Goal: Information Seeking & Learning: Learn about a topic

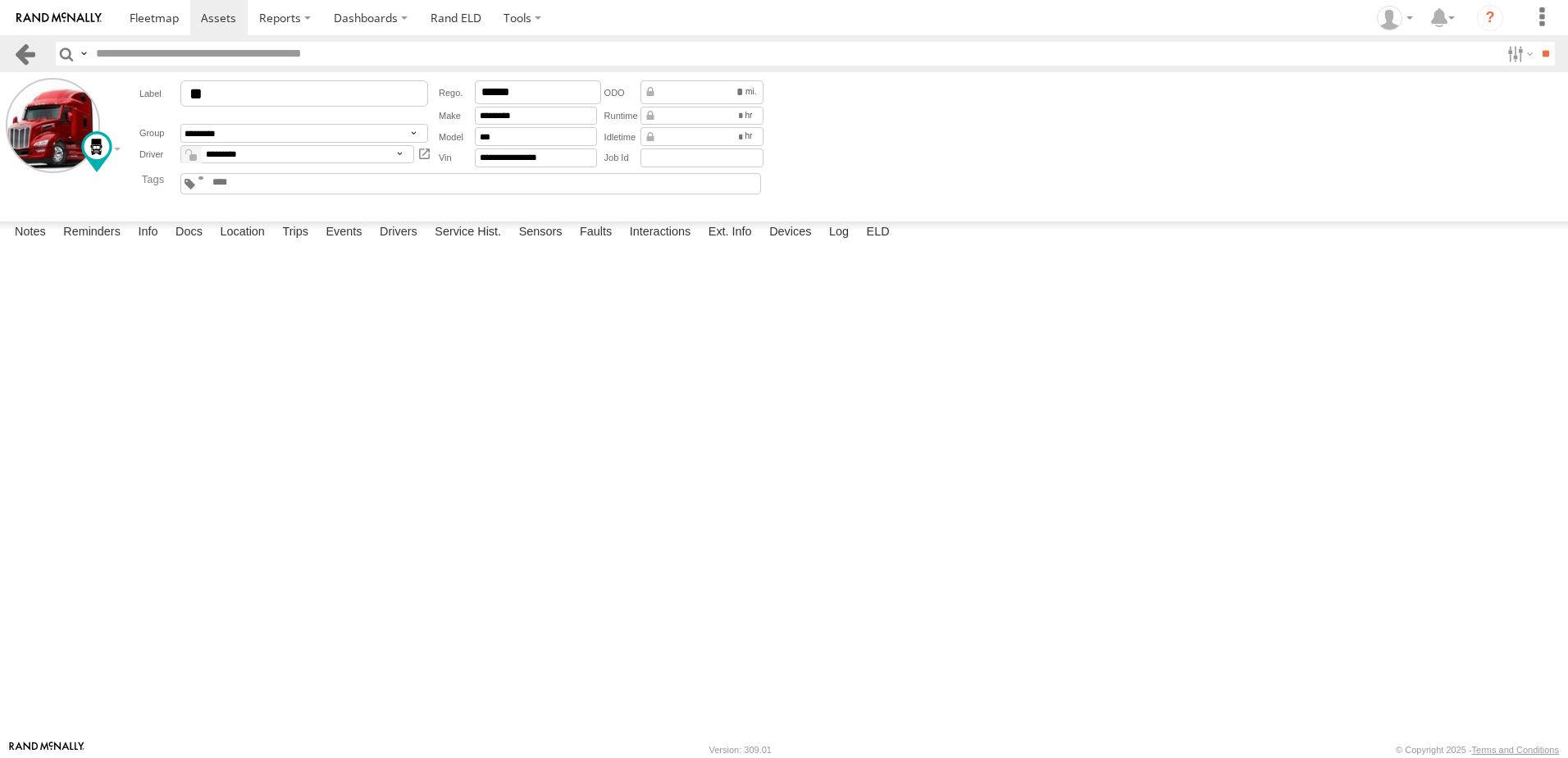
click at [28, 49] on link at bounding box center [24, 54] width 24 height 24
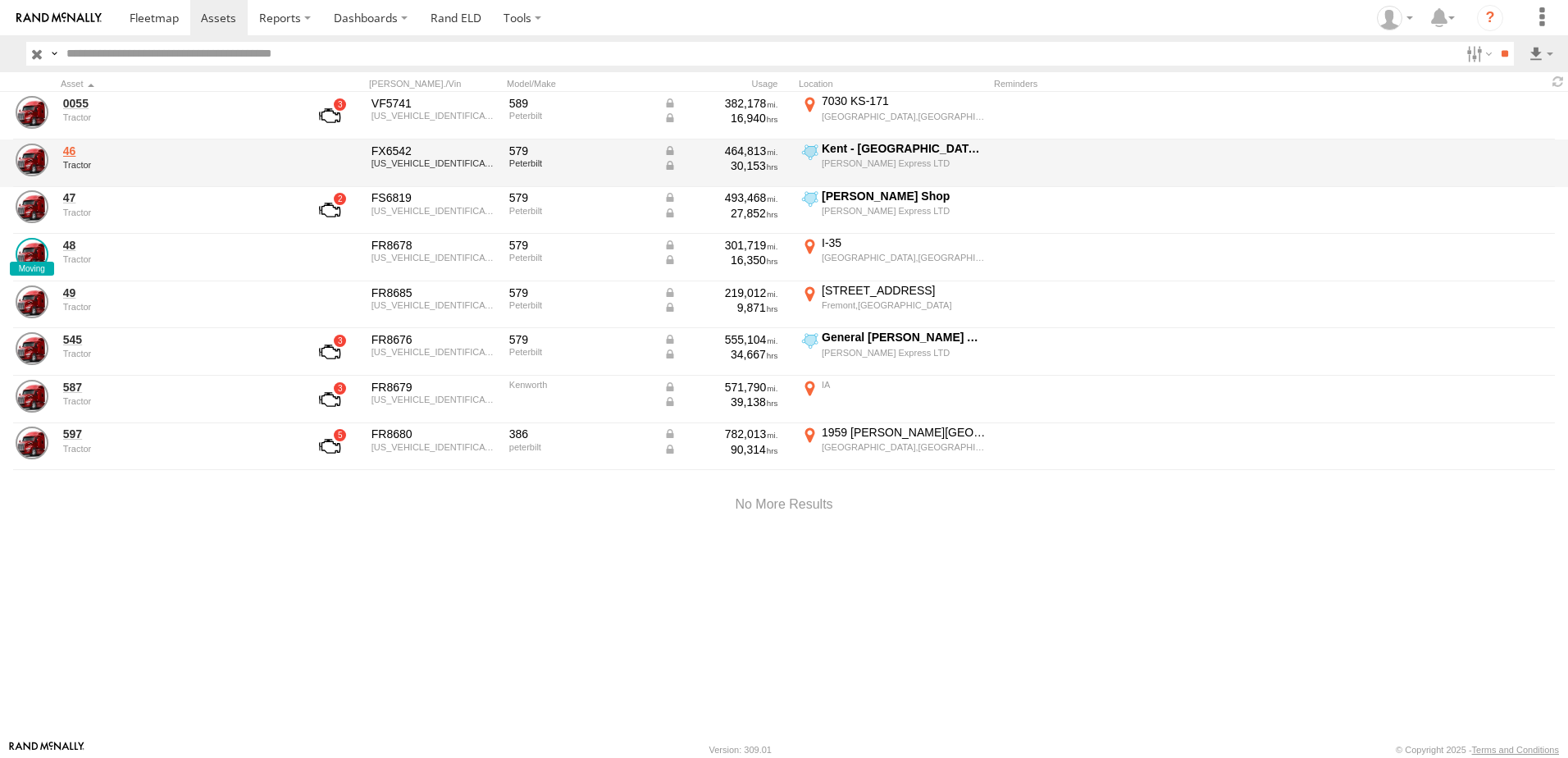
click at [66, 149] on link "46" at bounding box center [176, 151] width 225 height 15
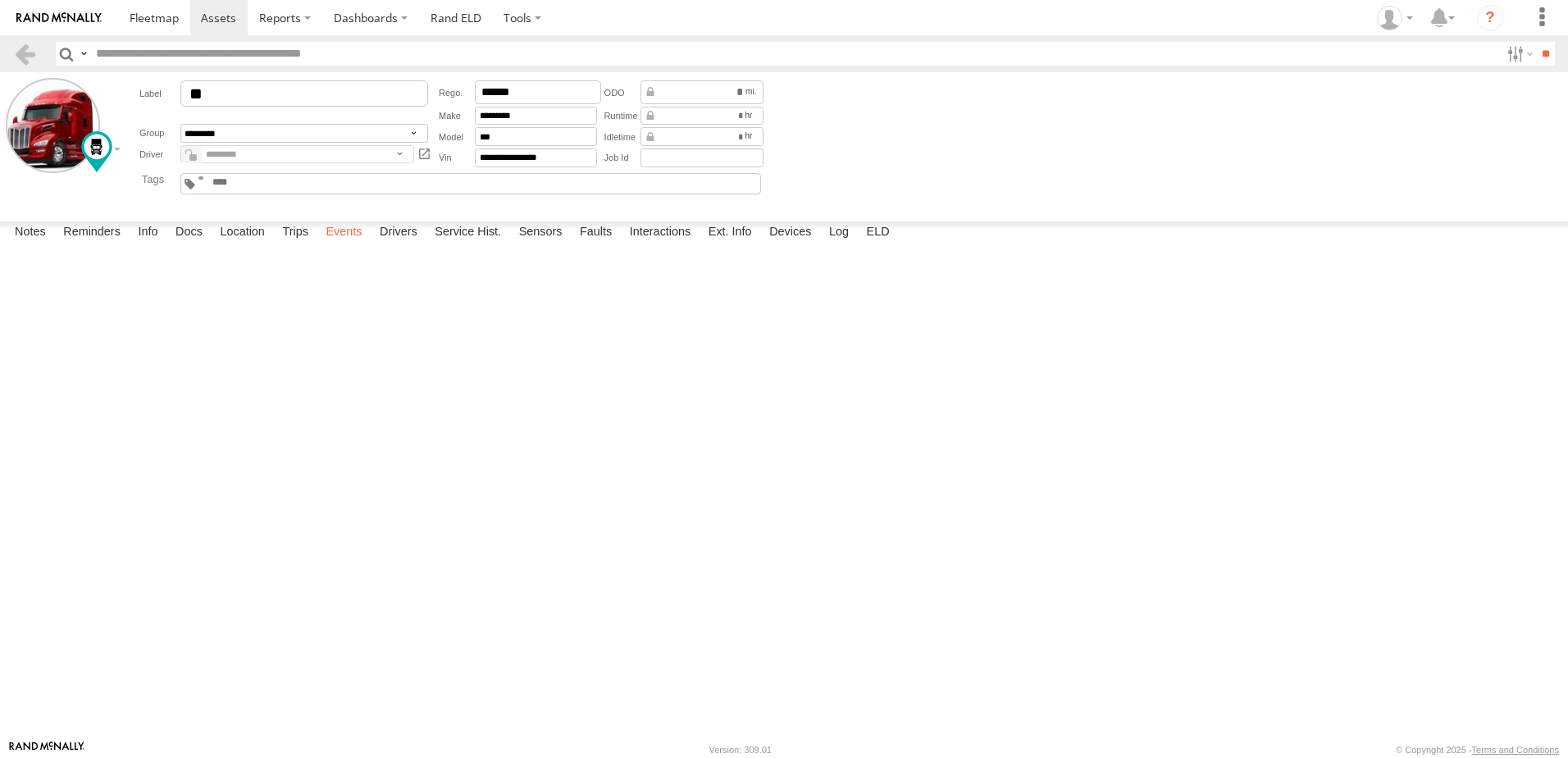
click at [340, 244] on label "Events" at bounding box center [344, 232] width 53 height 23
click at [29, 51] on link at bounding box center [24, 54] width 24 height 24
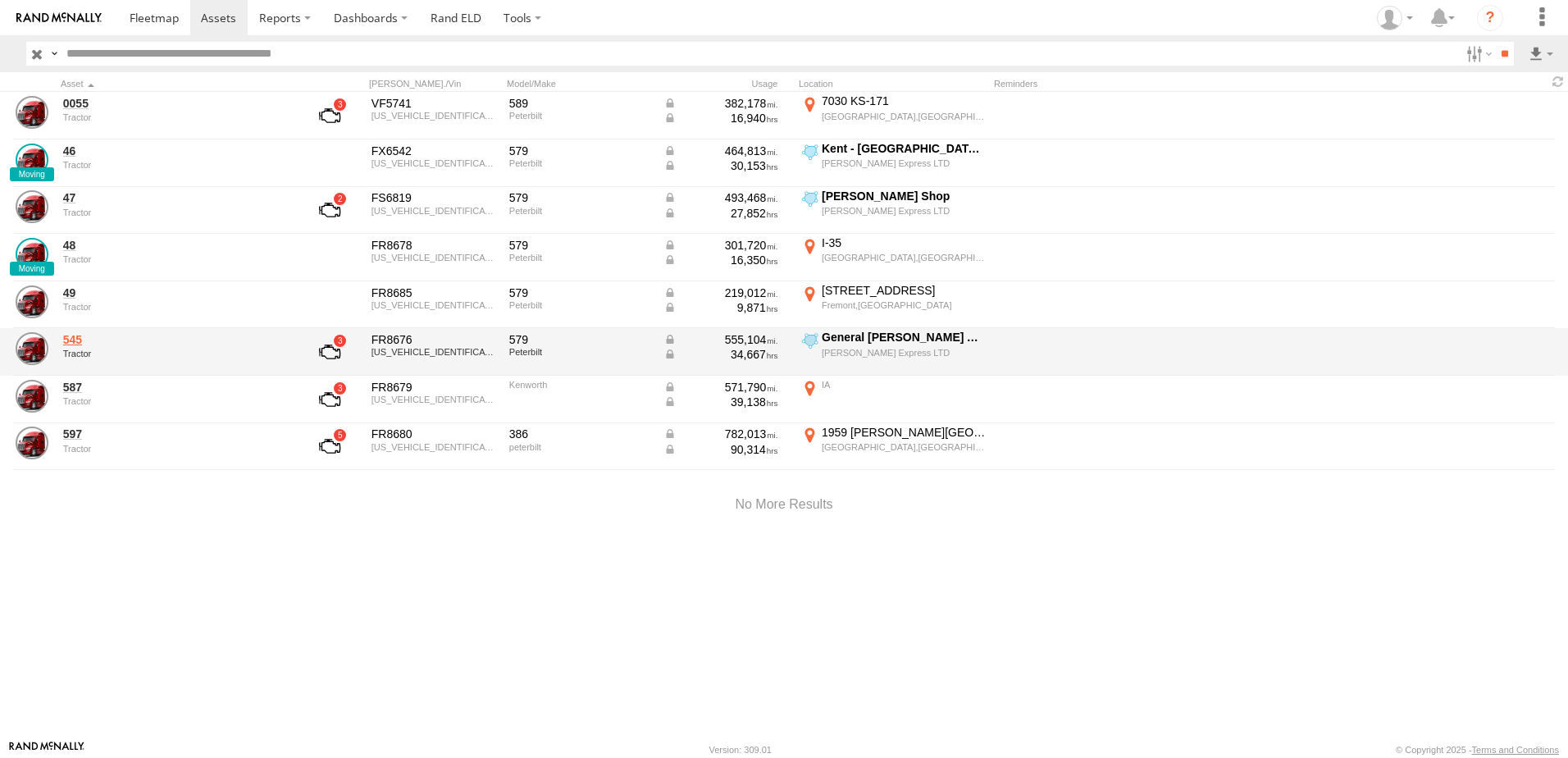
click at [65, 338] on link "545" at bounding box center [176, 340] width 225 height 15
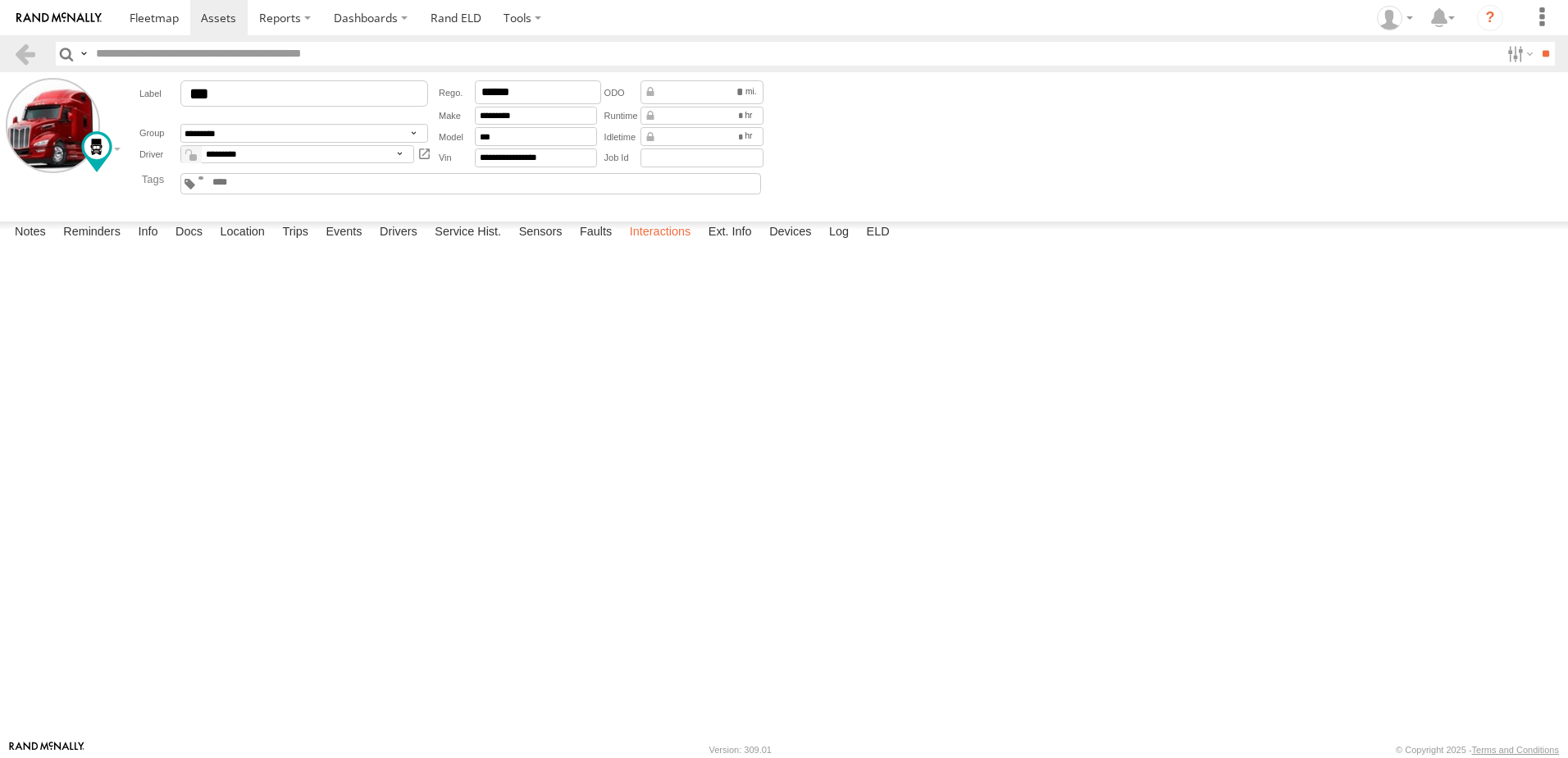
click at [652, 244] on label "Interactions" at bounding box center [661, 232] width 78 height 23
click at [646, 244] on label "Interactions" at bounding box center [661, 232] width 78 height 23
click at [24, 48] on link at bounding box center [24, 54] width 24 height 24
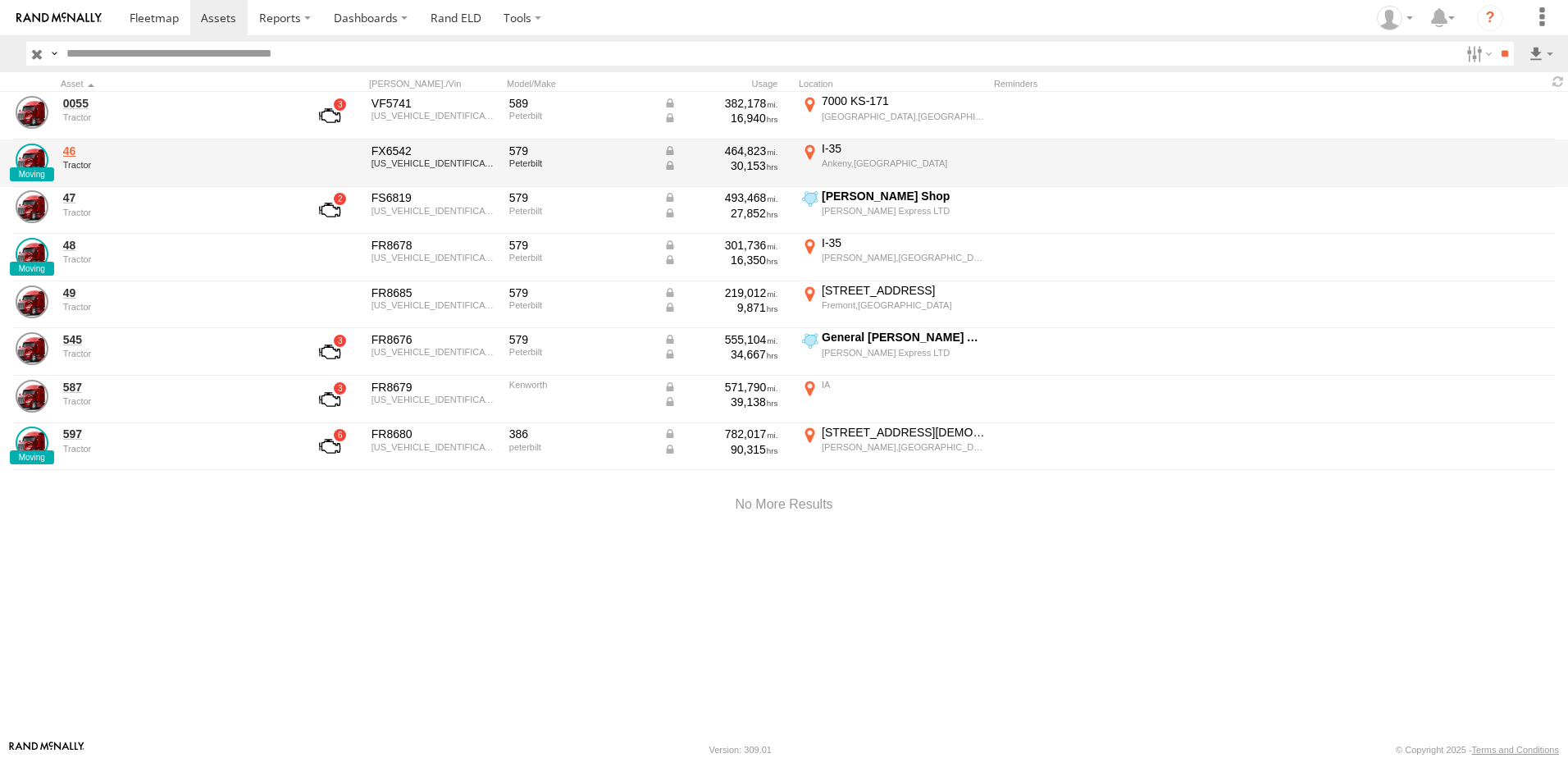
click at [68, 148] on link "46" at bounding box center [176, 151] width 225 height 15
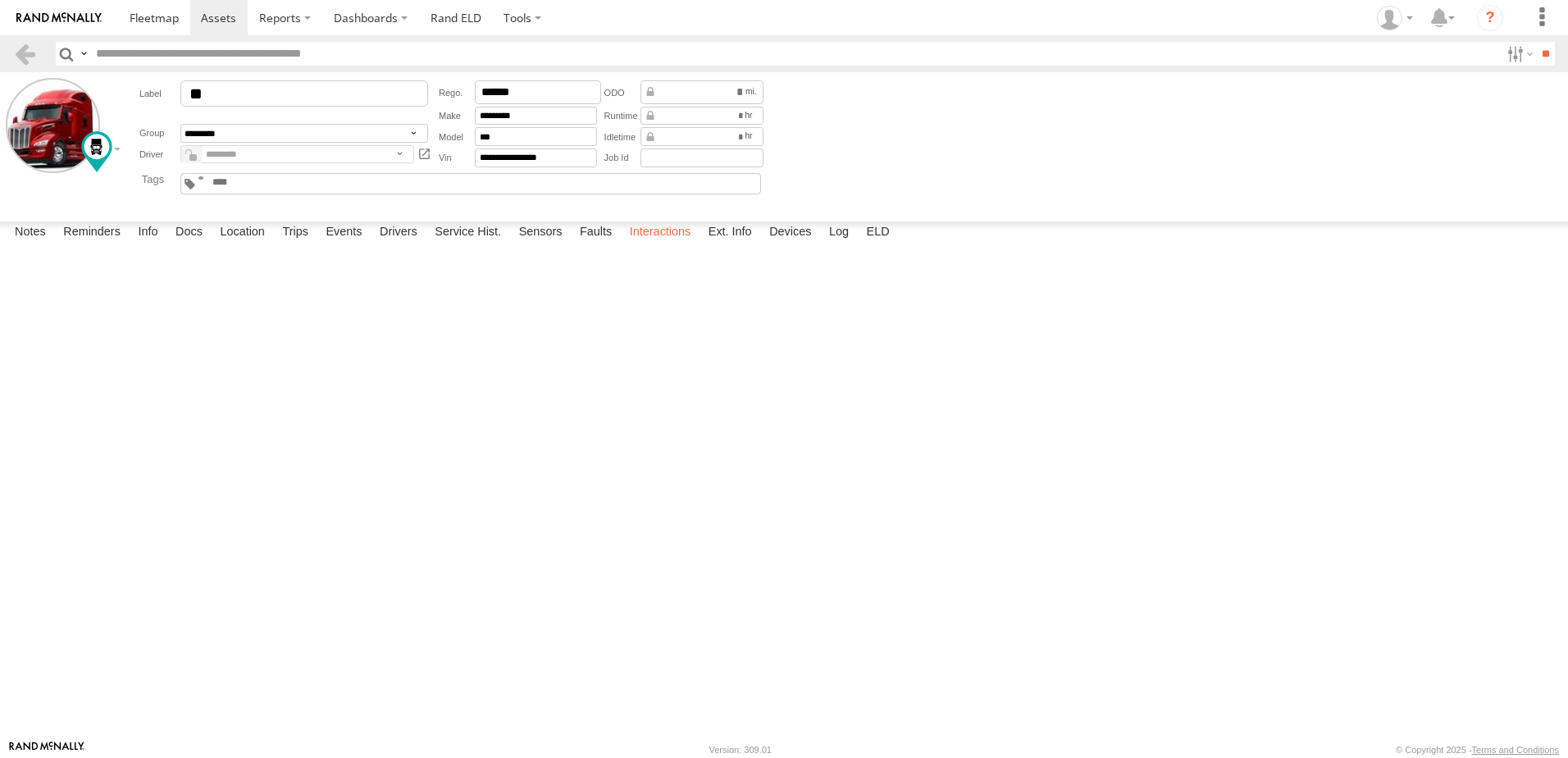
click at [669, 244] on label "Interactions" at bounding box center [661, 232] width 78 height 23
click at [28, 49] on link at bounding box center [24, 54] width 24 height 24
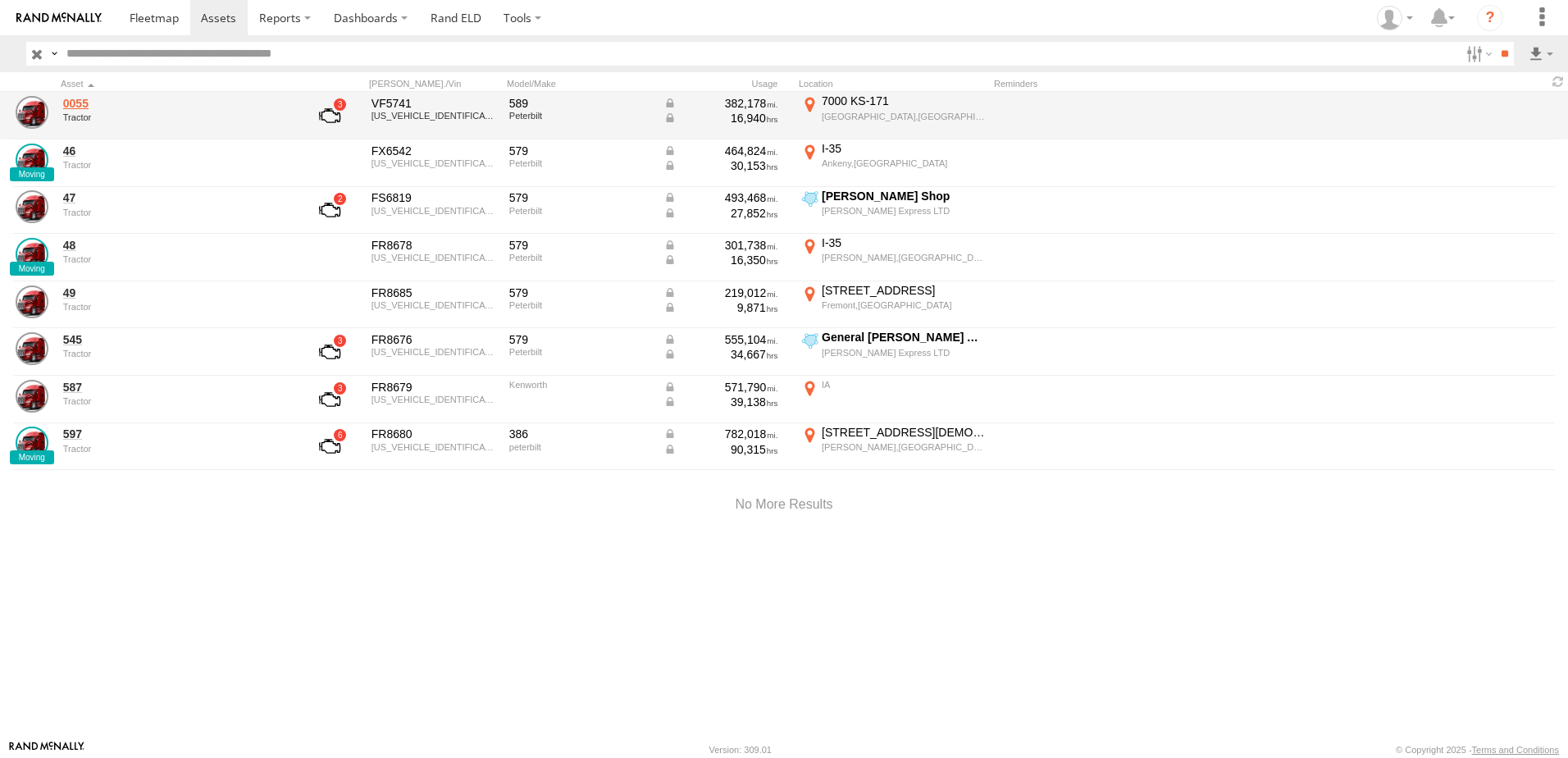
click at [78, 98] on link "0055" at bounding box center [176, 103] width 225 height 15
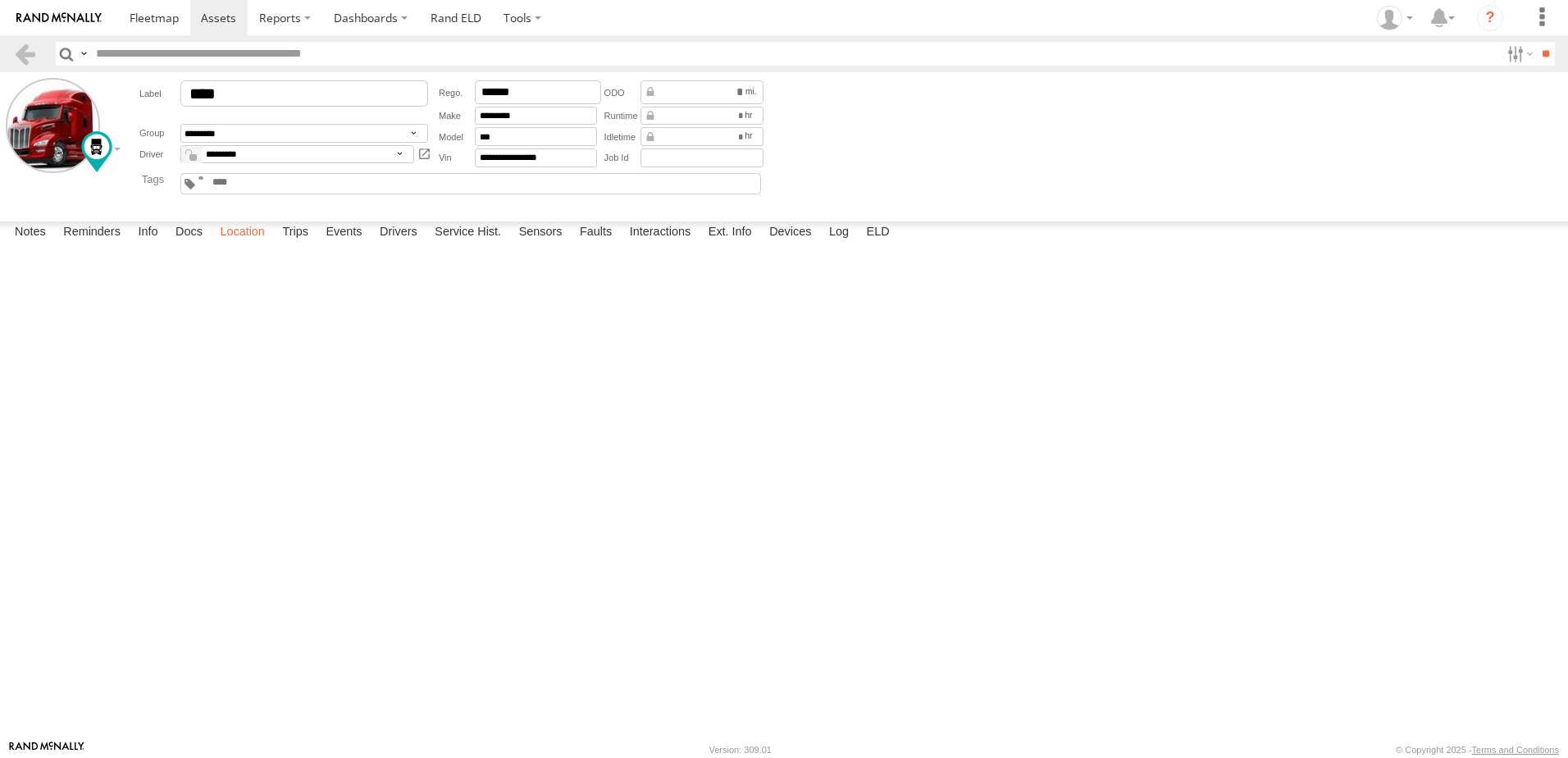
click at [248, 244] on label "Location" at bounding box center [242, 232] width 62 height 23
click at [27, 56] on link at bounding box center [24, 54] width 24 height 24
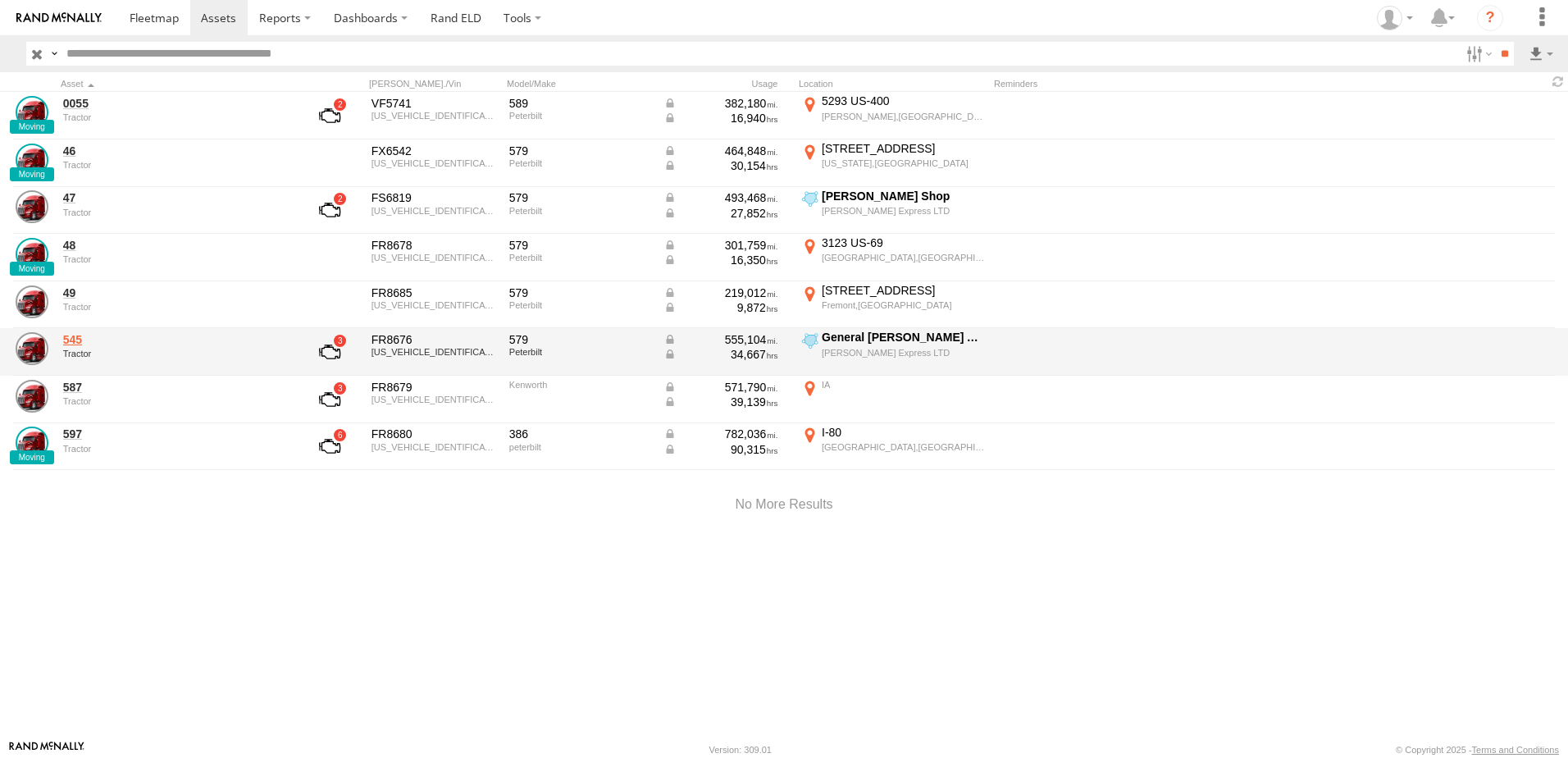
click at [83, 338] on link "545" at bounding box center [176, 340] width 225 height 15
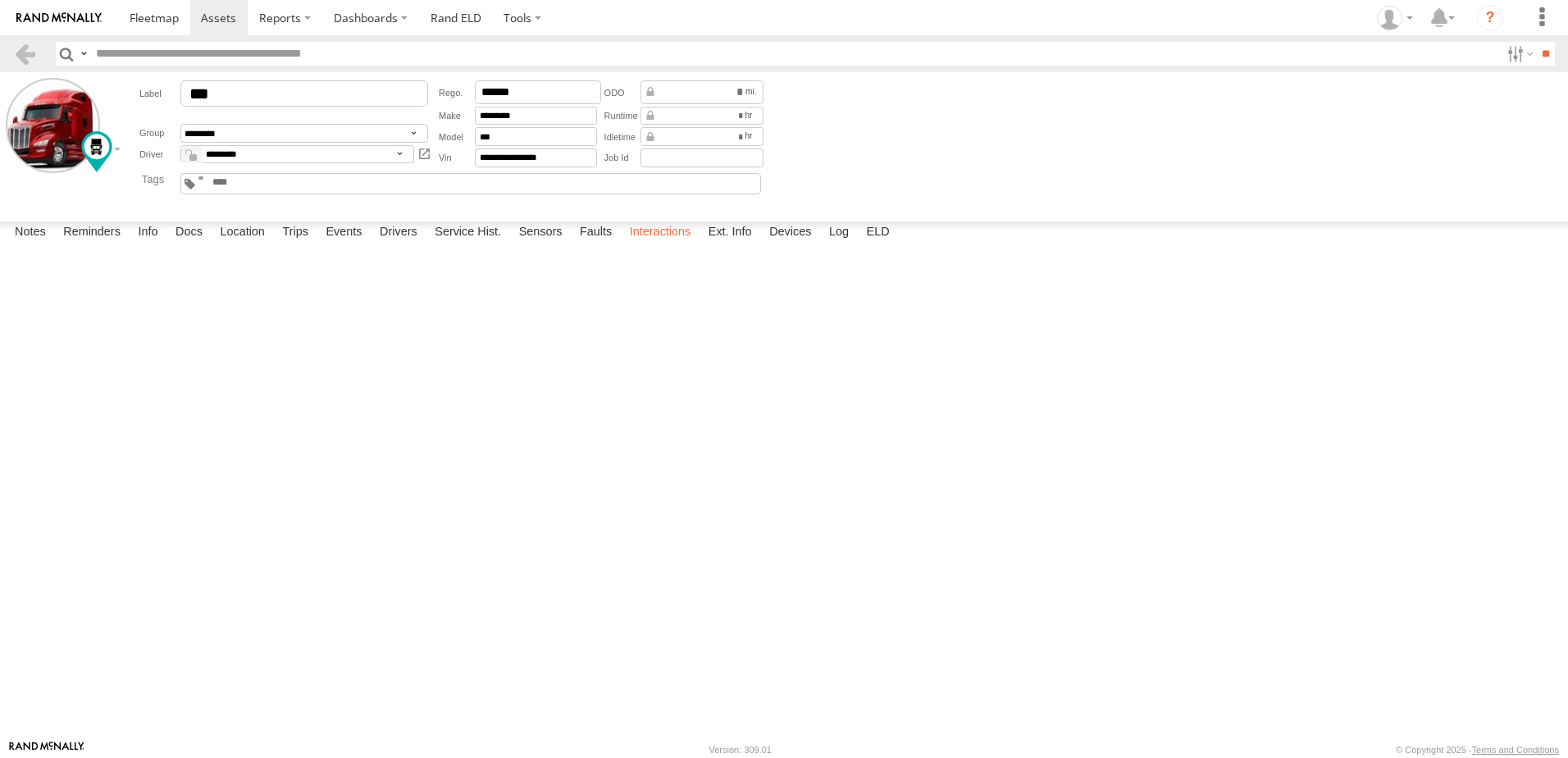
click at [657, 244] on label "Interactions" at bounding box center [661, 232] width 78 height 23
click at [341, 244] on label "Events" at bounding box center [344, 232] width 53 height 23
click at [23, 47] on link at bounding box center [24, 54] width 24 height 24
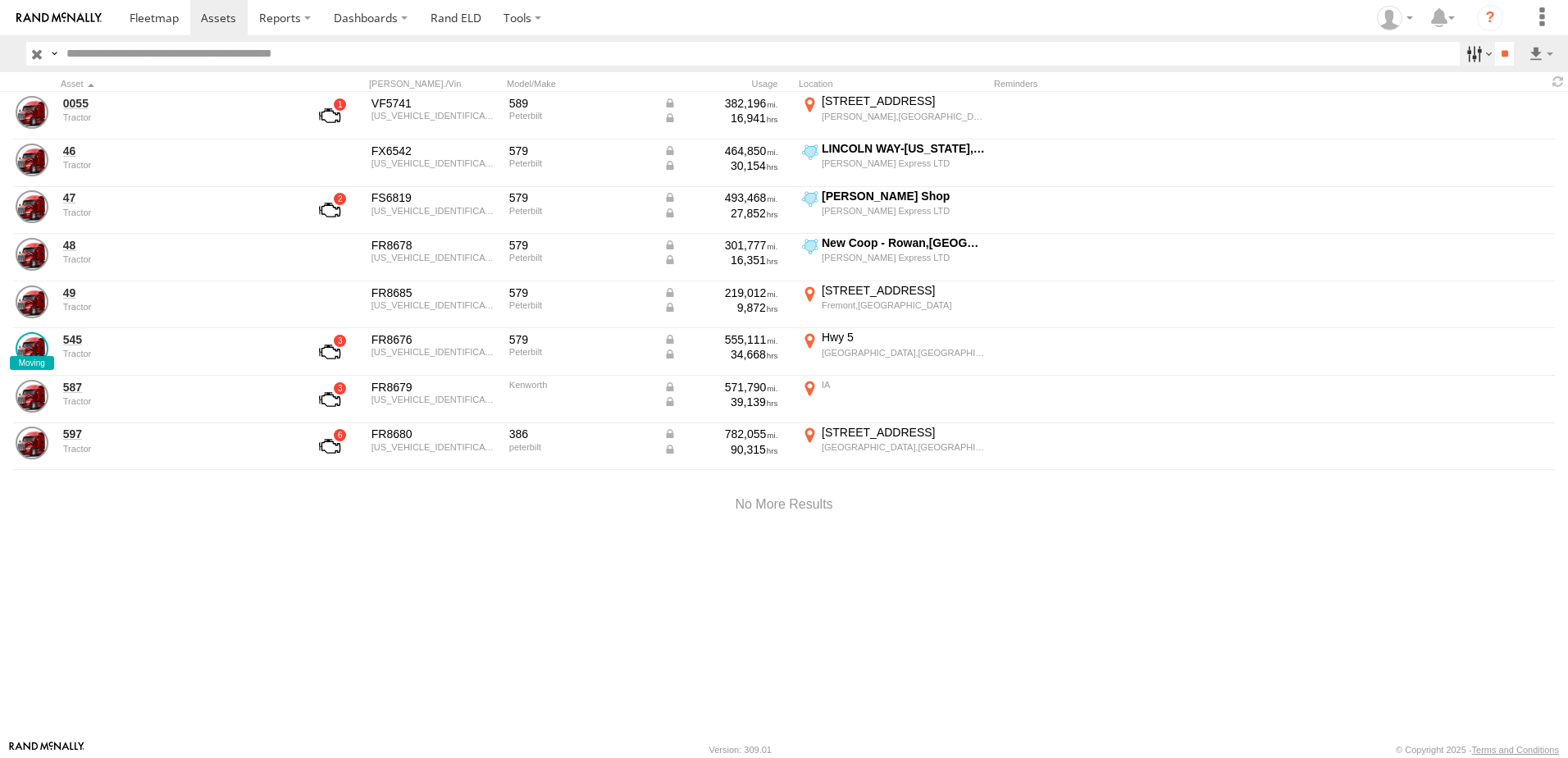
click at [1467, 50] on label at bounding box center [1477, 54] width 35 height 24
click at [0, 0] on span "trailer" at bounding box center [0, 0] width 0 height 0
click at [0, 0] on span "Tractor" at bounding box center [0, 0] width 0 height 0
click at [1502, 45] on input "**" at bounding box center [1504, 54] width 19 height 24
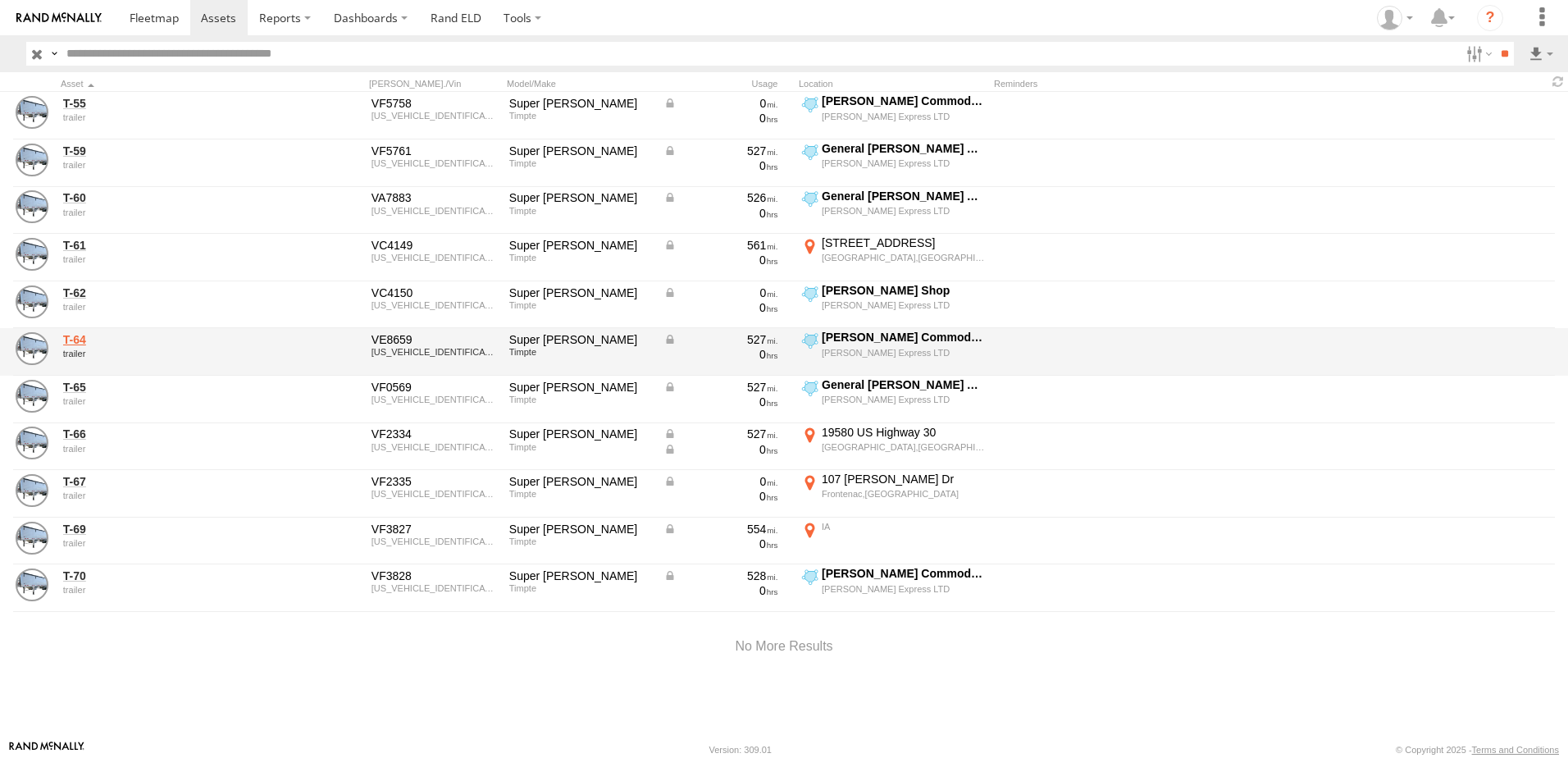
click at [74, 334] on link "T-64" at bounding box center [176, 340] width 225 height 15
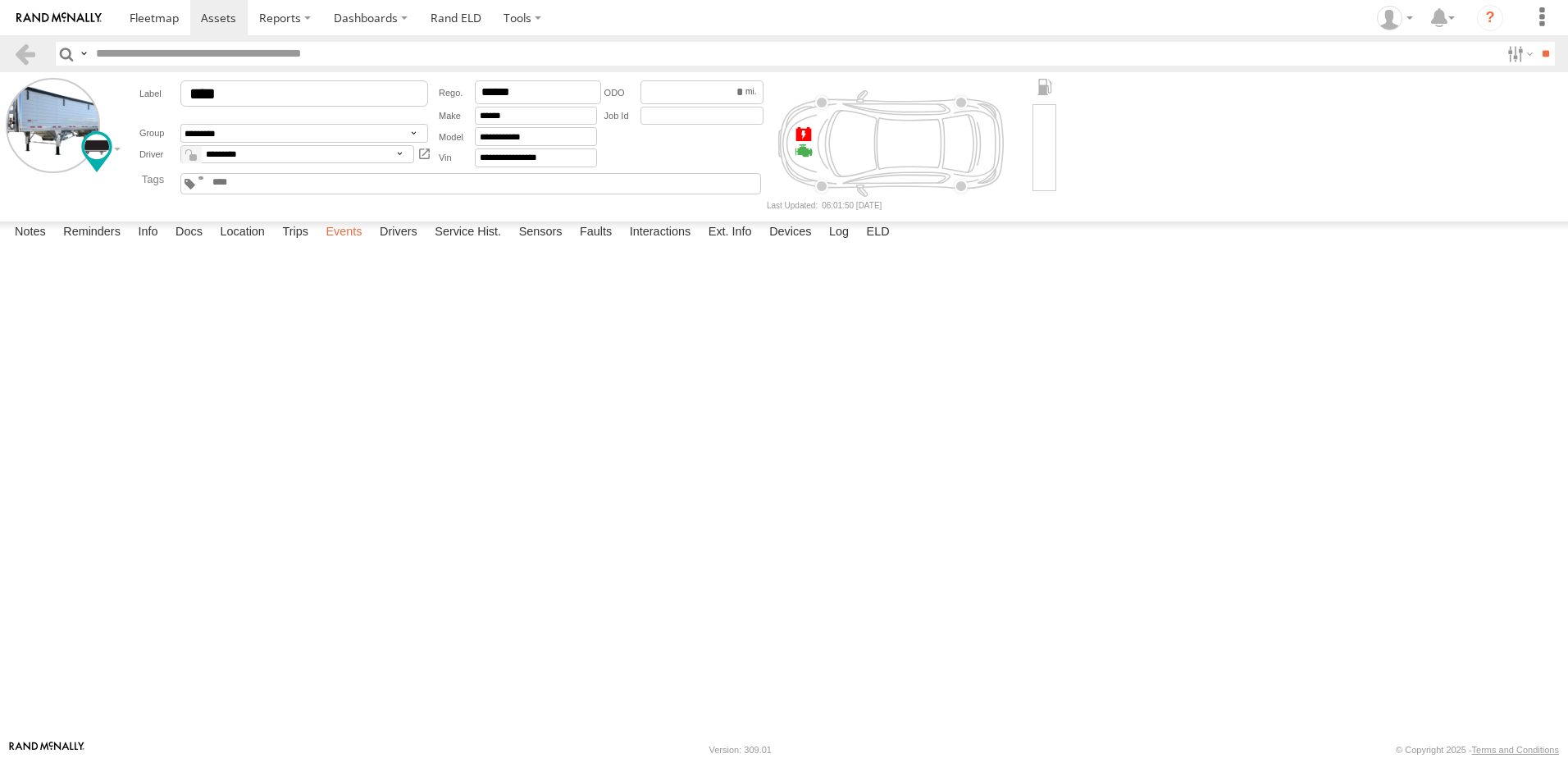
click at [348, 244] on label "Events" at bounding box center [344, 232] width 53 height 23
click at [649, 244] on label "Interactions" at bounding box center [661, 232] width 78 height 23
click at [19, 54] on link at bounding box center [24, 54] width 24 height 24
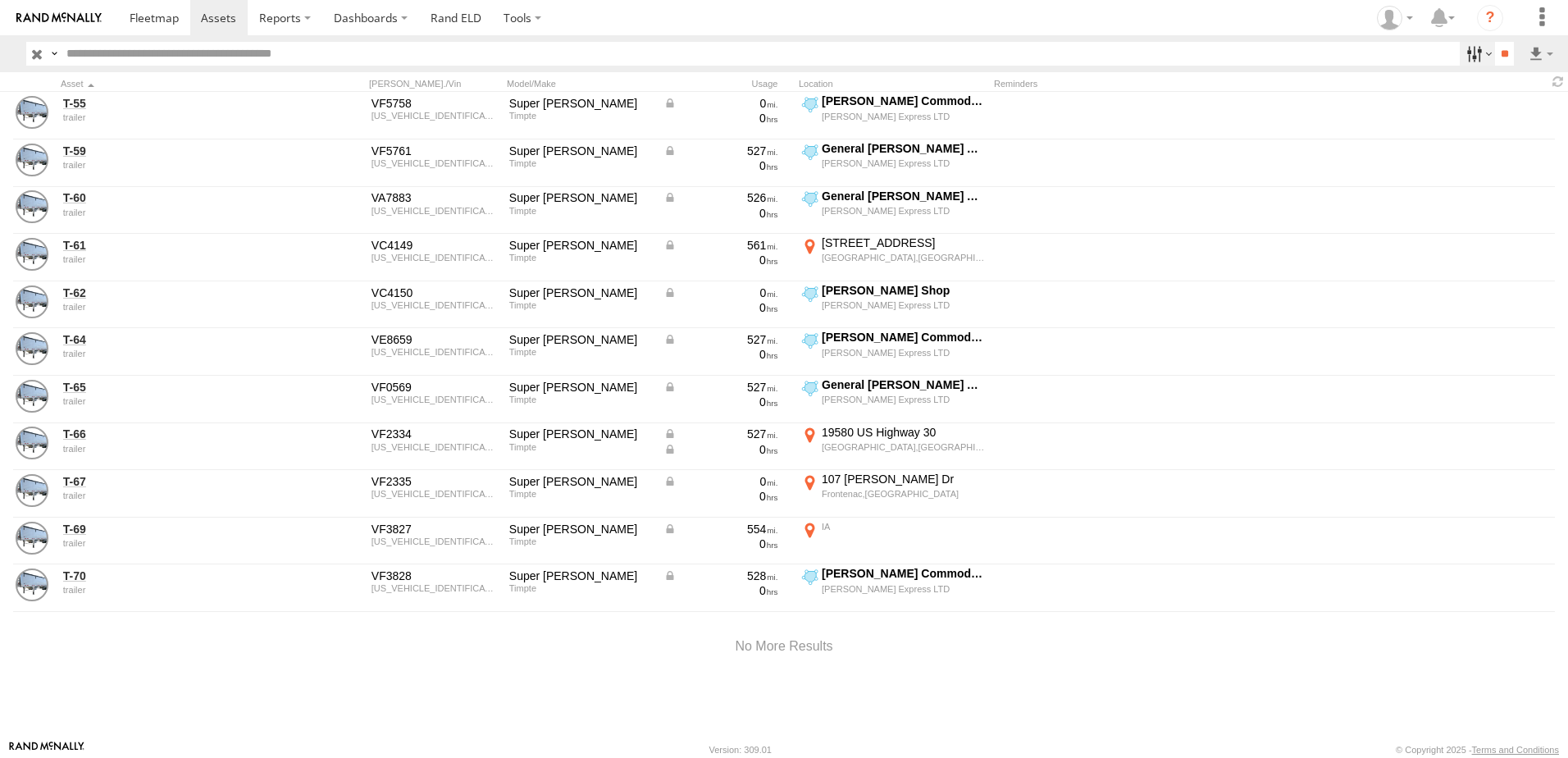
click at [1463, 51] on label at bounding box center [1477, 54] width 35 height 24
click at [0, 0] on span "trailer" at bounding box center [0, 0] width 0 height 0
click at [0, 0] on span "Tractor" at bounding box center [0, 0] width 0 height 0
click at [1495, 54] on input "**" at bounding box center [1504, 54] width 19 height 24
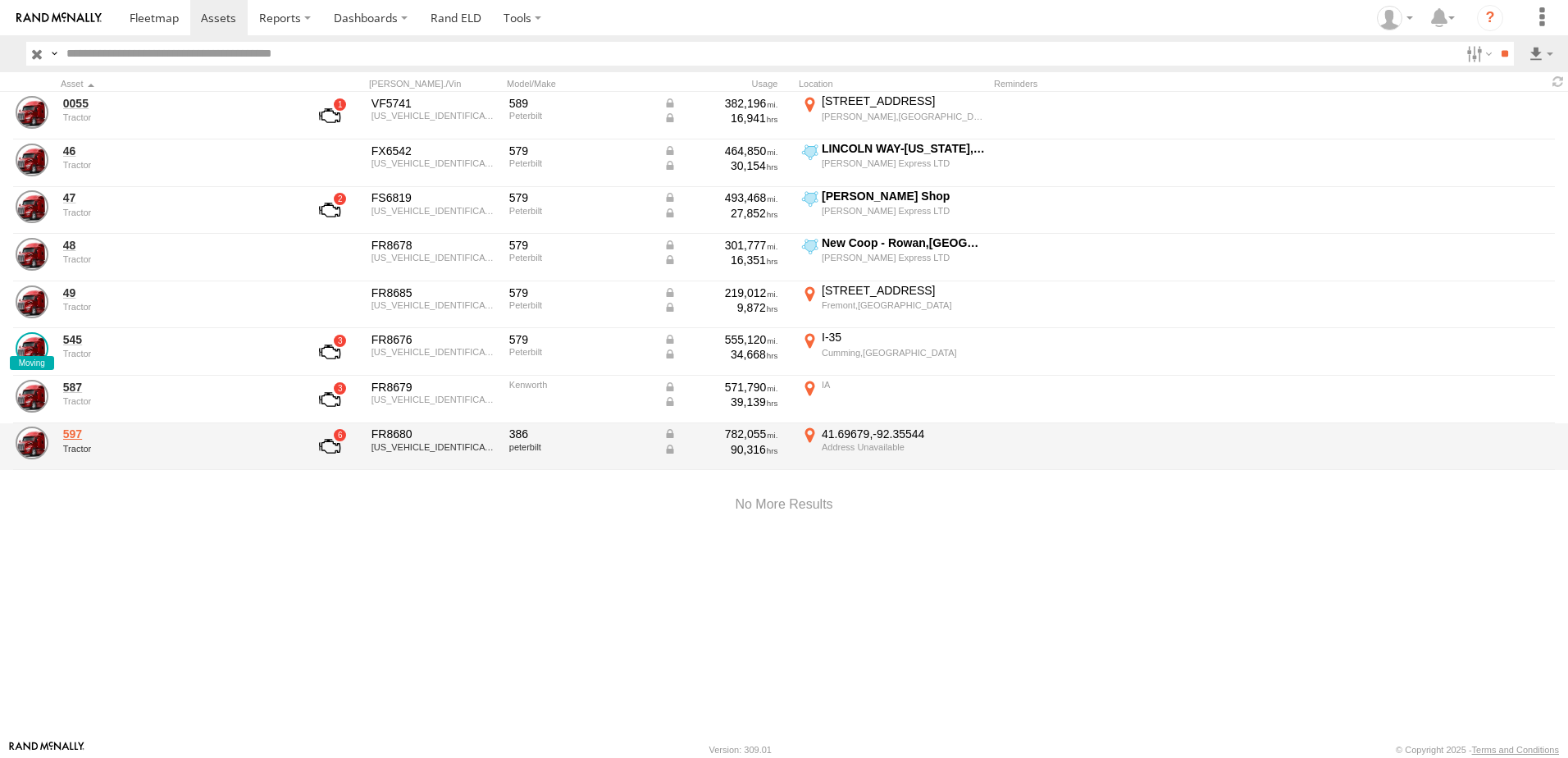
click at [81, 436] on link "597" at bounding box center [176, 434] width 225 height 15
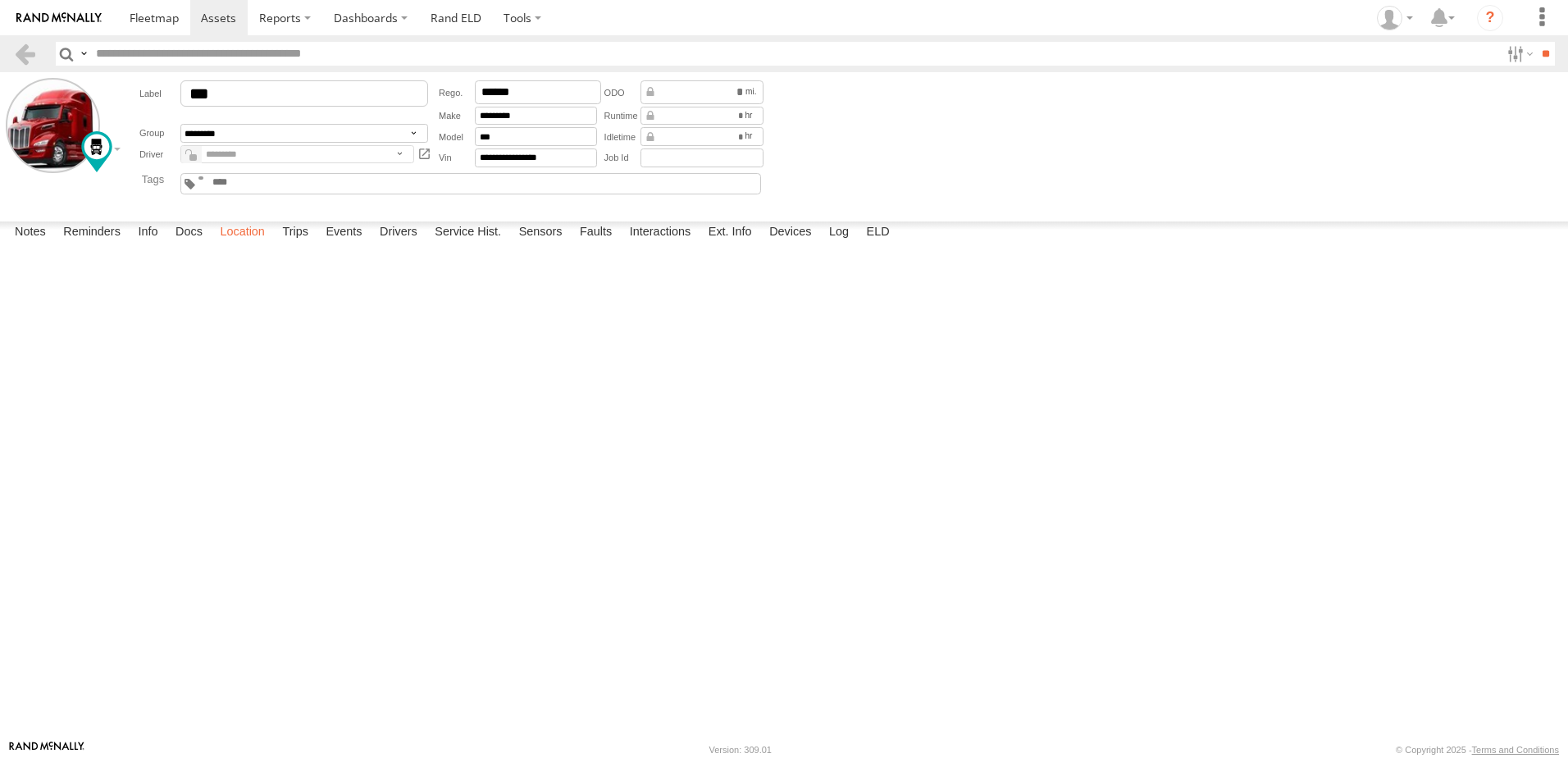
click at [253, 244] on label "Location" at bounding box center [242, 232] width 62 height 23
click at [146, 13] on span at bounding box center [154, 17] width 49 height 15
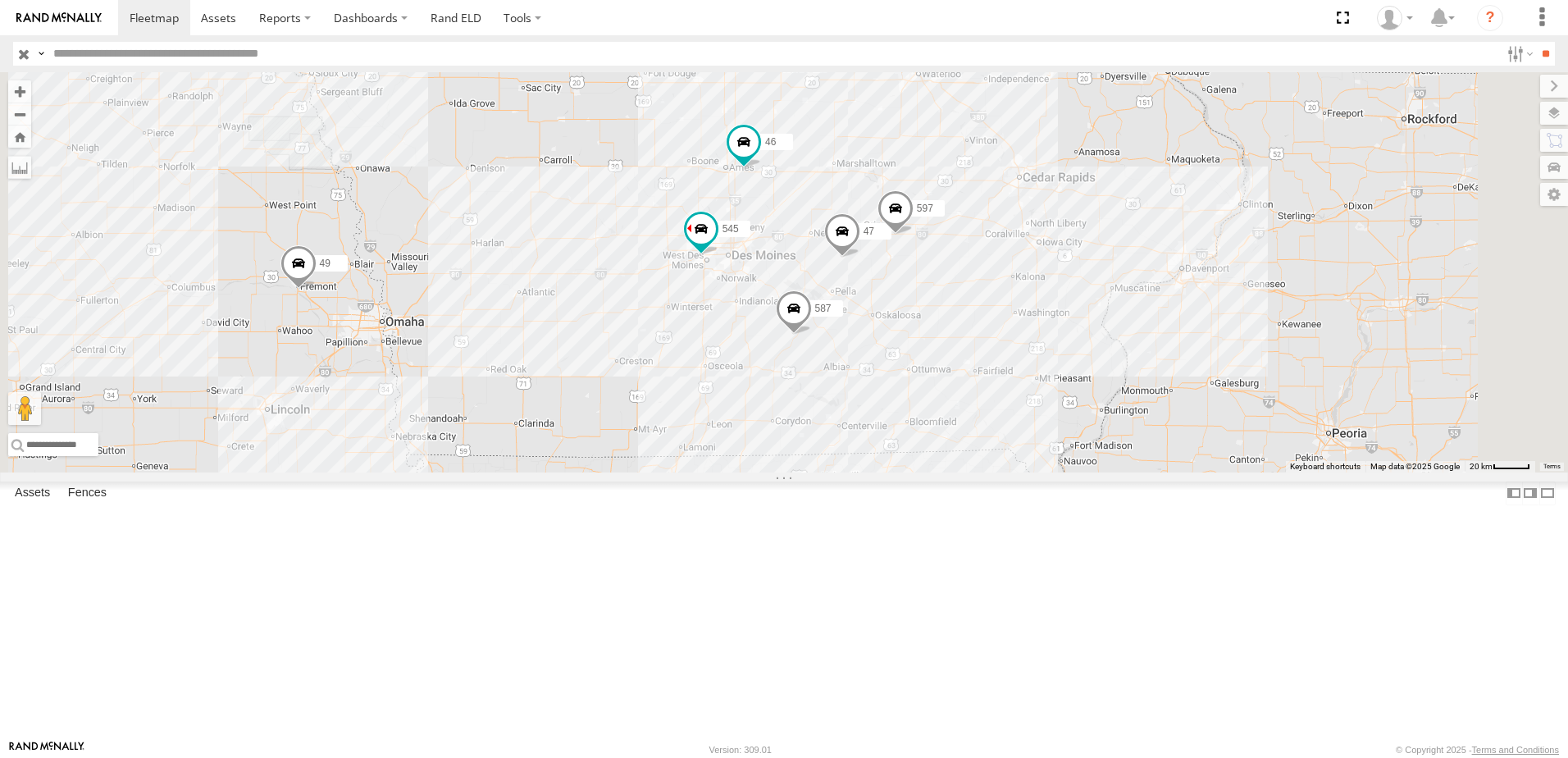
drag, startPoint x: 1096, startPoint y: 268, endPoint x: 897, endPoint y: 534, distance: 332.2
click at [901, 473] on div "0055 545 48 47 46 49 597 587" at bounding box center [784, 272] width 1568 height 400
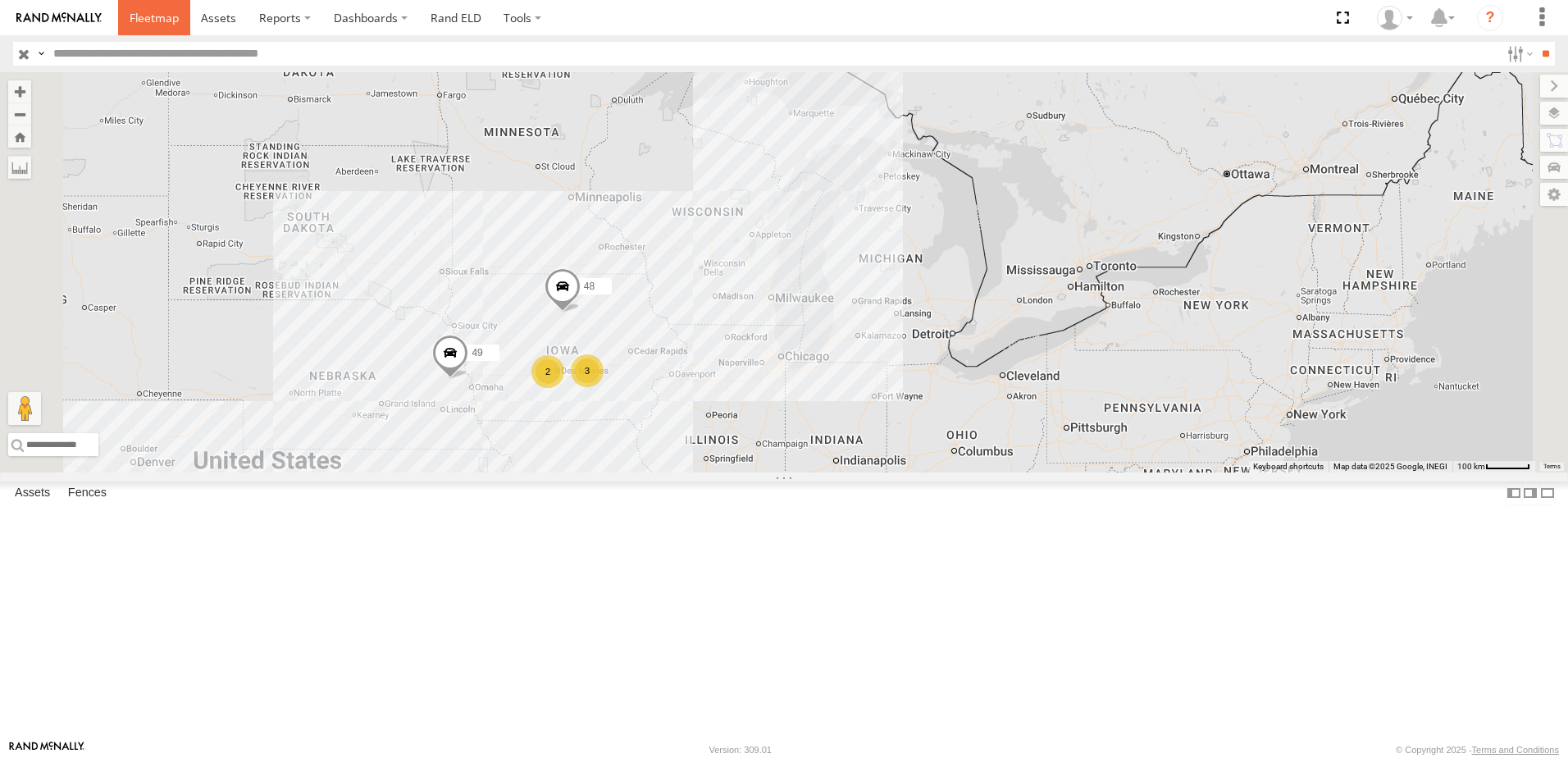
click at [162, 17] on span at bounding box center [154, 17] width 49 height 15
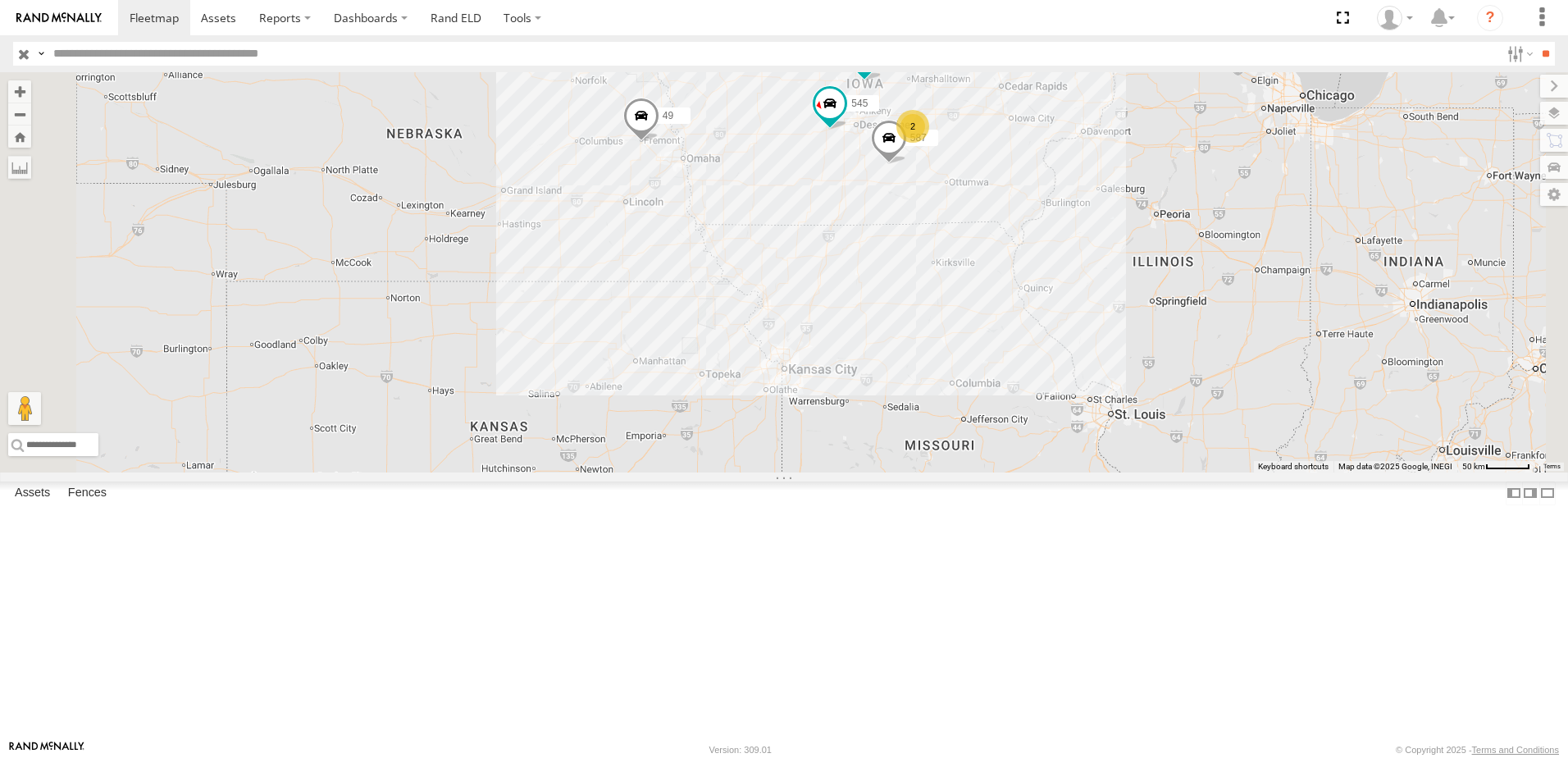
click at [0, 0] on div "597" at bounding box center [0, 0] width 0 height 0
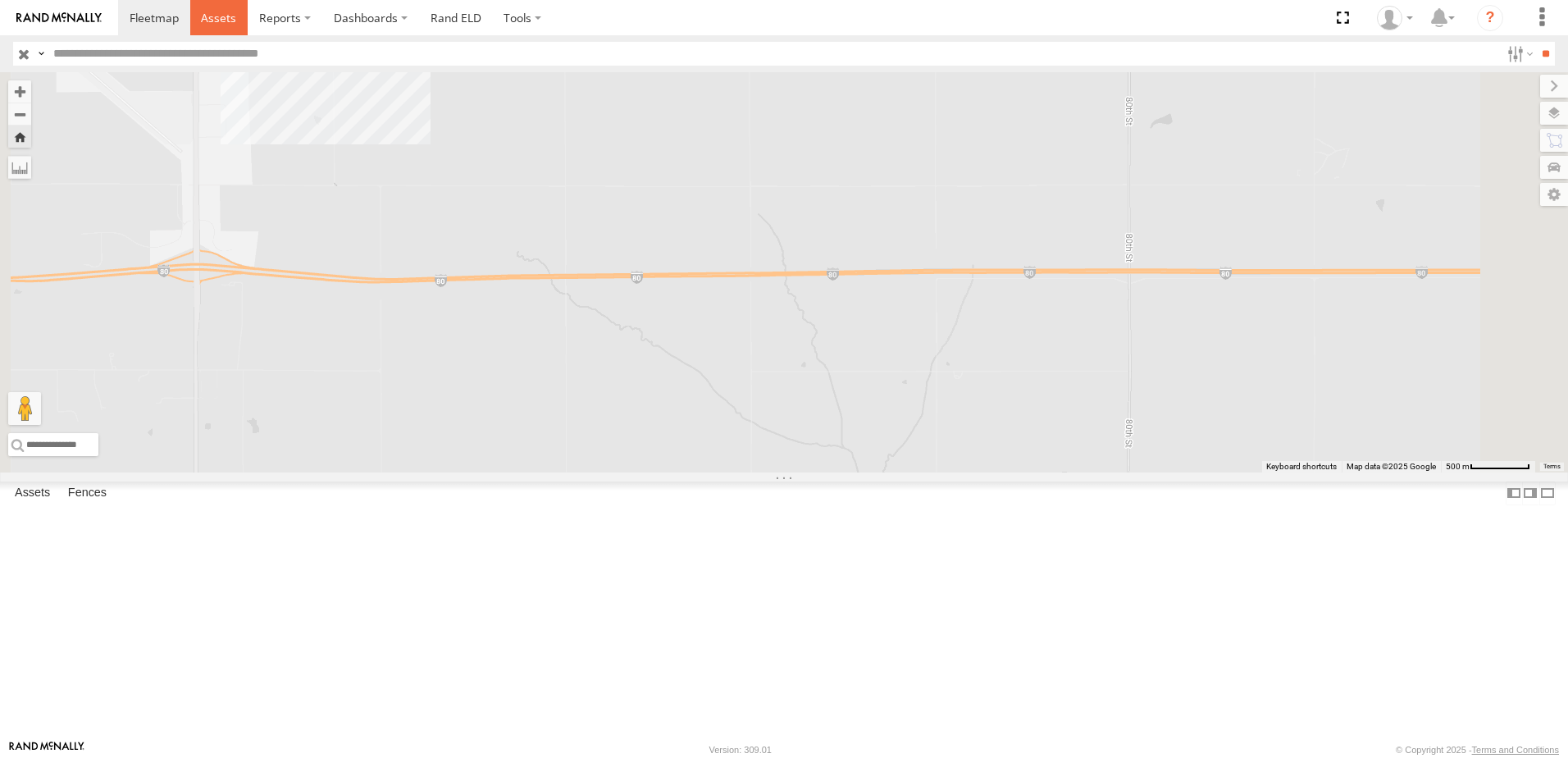
click at [212, 11] on span at bounding box center [218, 17] width 35 height 15
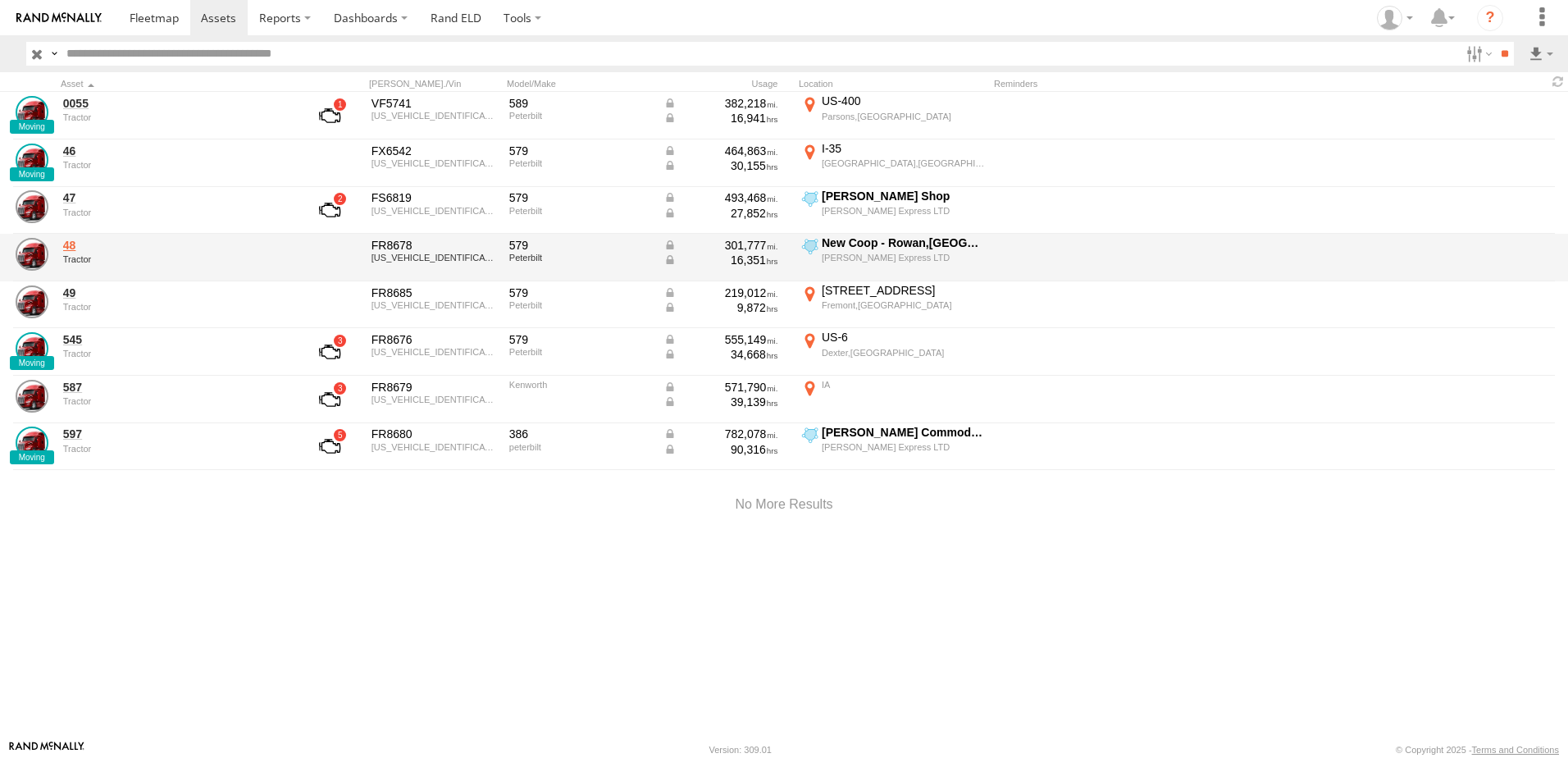
click at [71, 248] on link "48" at bounding box center [176, 245] width 225 height 15
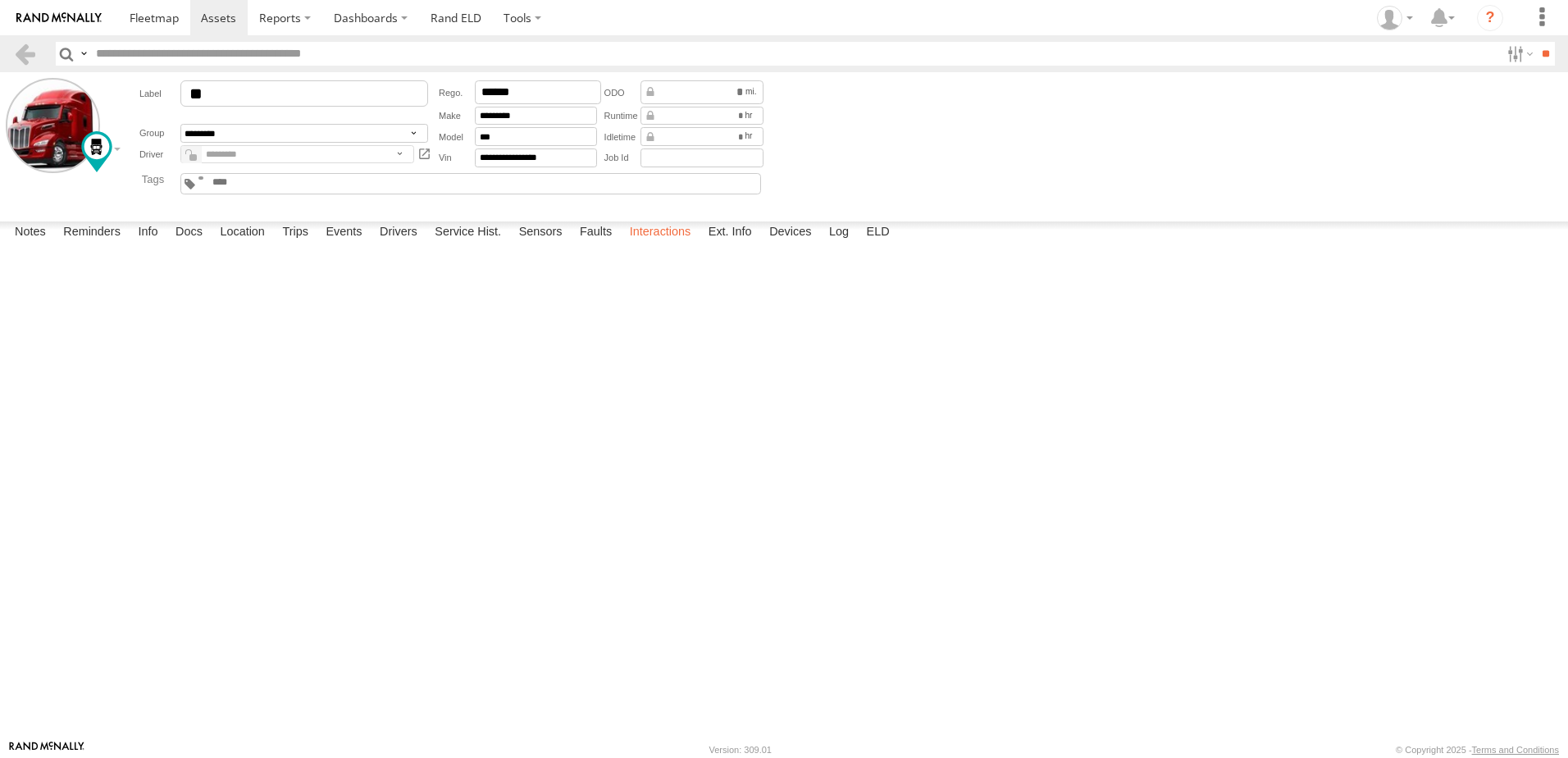
click at [676, 244] on label "Interactions" at bounding box center [661, 232] width 78 height 23
click at [22, 54] on link at bounding box center [24, 54] width 24 height 24
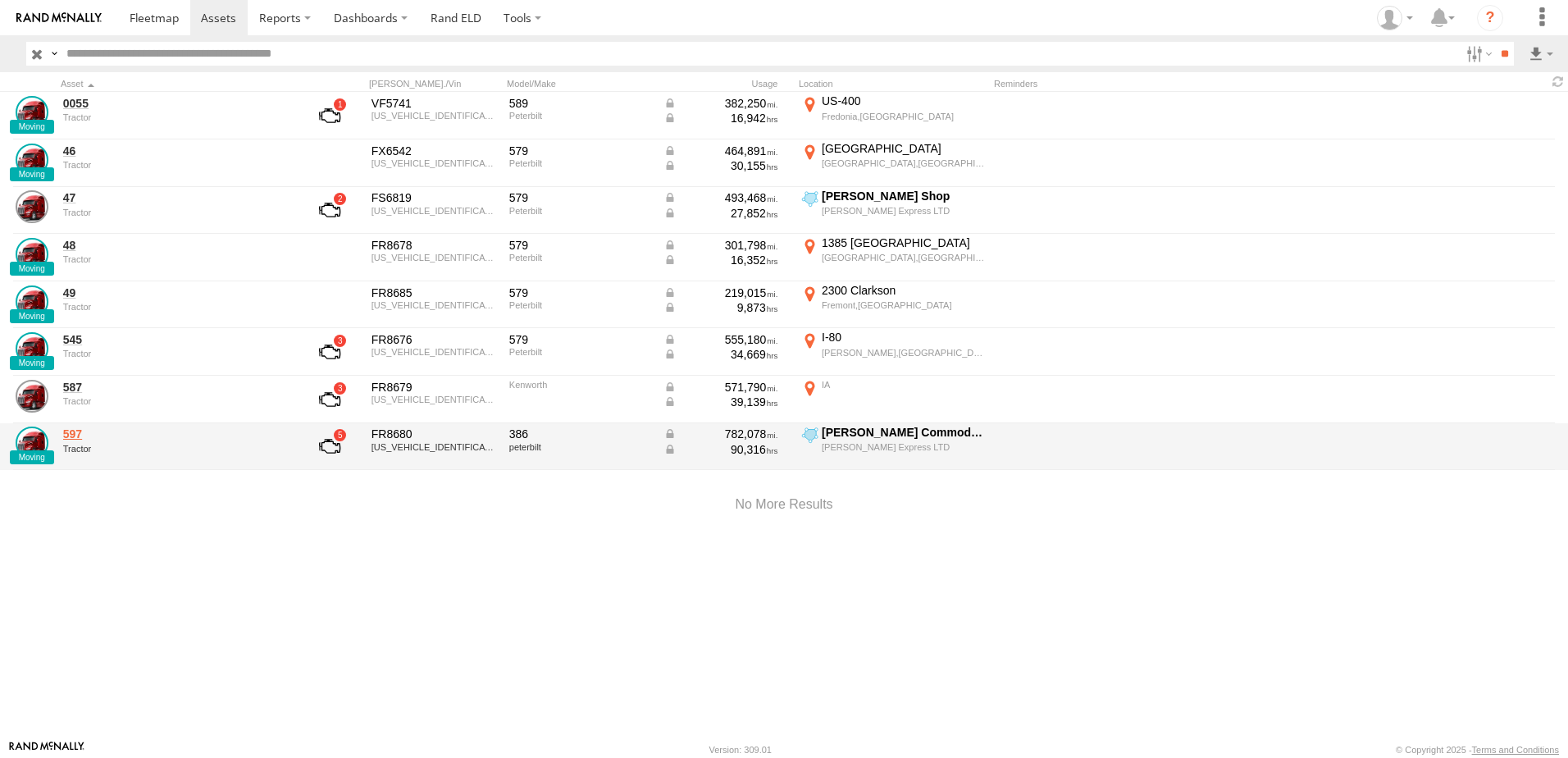
click at [79, 432] on link "597" at bounding box center [176, 434] width 225 height 15
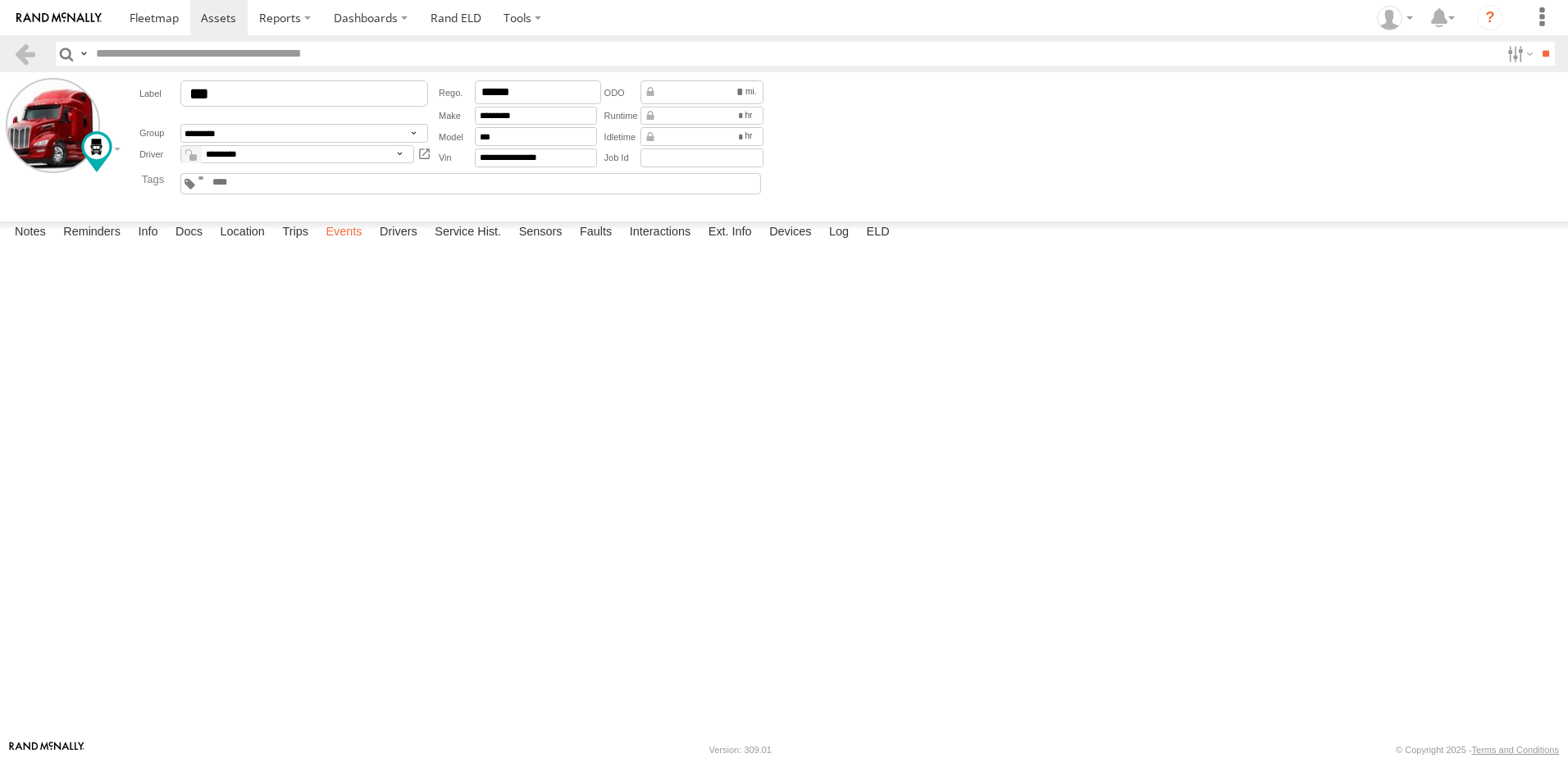
click at [354, 244] on label "Events" at bounding box center [344, 232] width 53 height 23
click at [18, 56] on link at bounding box center [24, 54] width 24 height 24
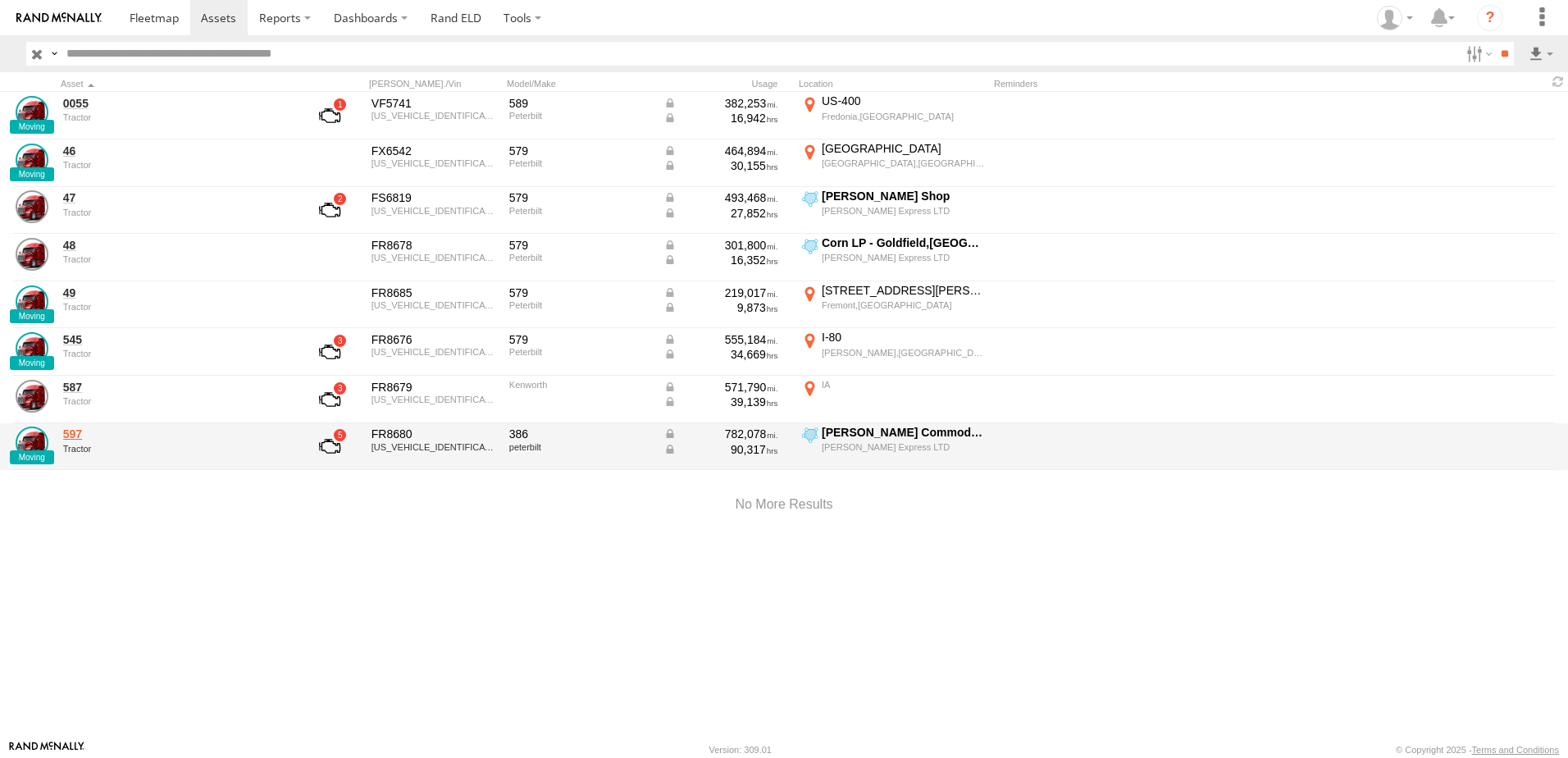
click at [74, 433] on link "597" at bounding box center [176, 434] width 225 height 15
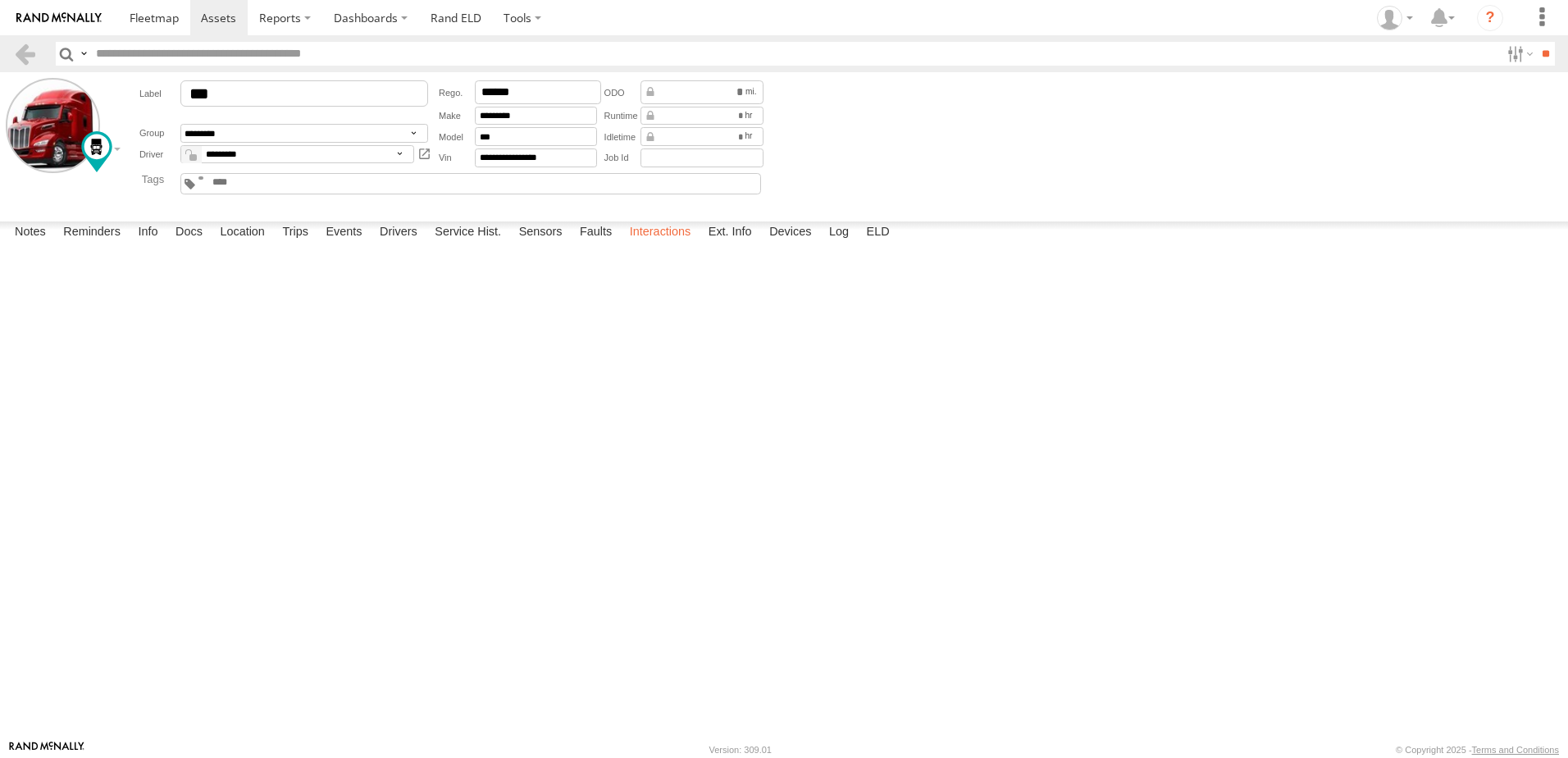
click at [659, 244] on label "Interactions" at bounding box center [661, 232] width 78 height 23
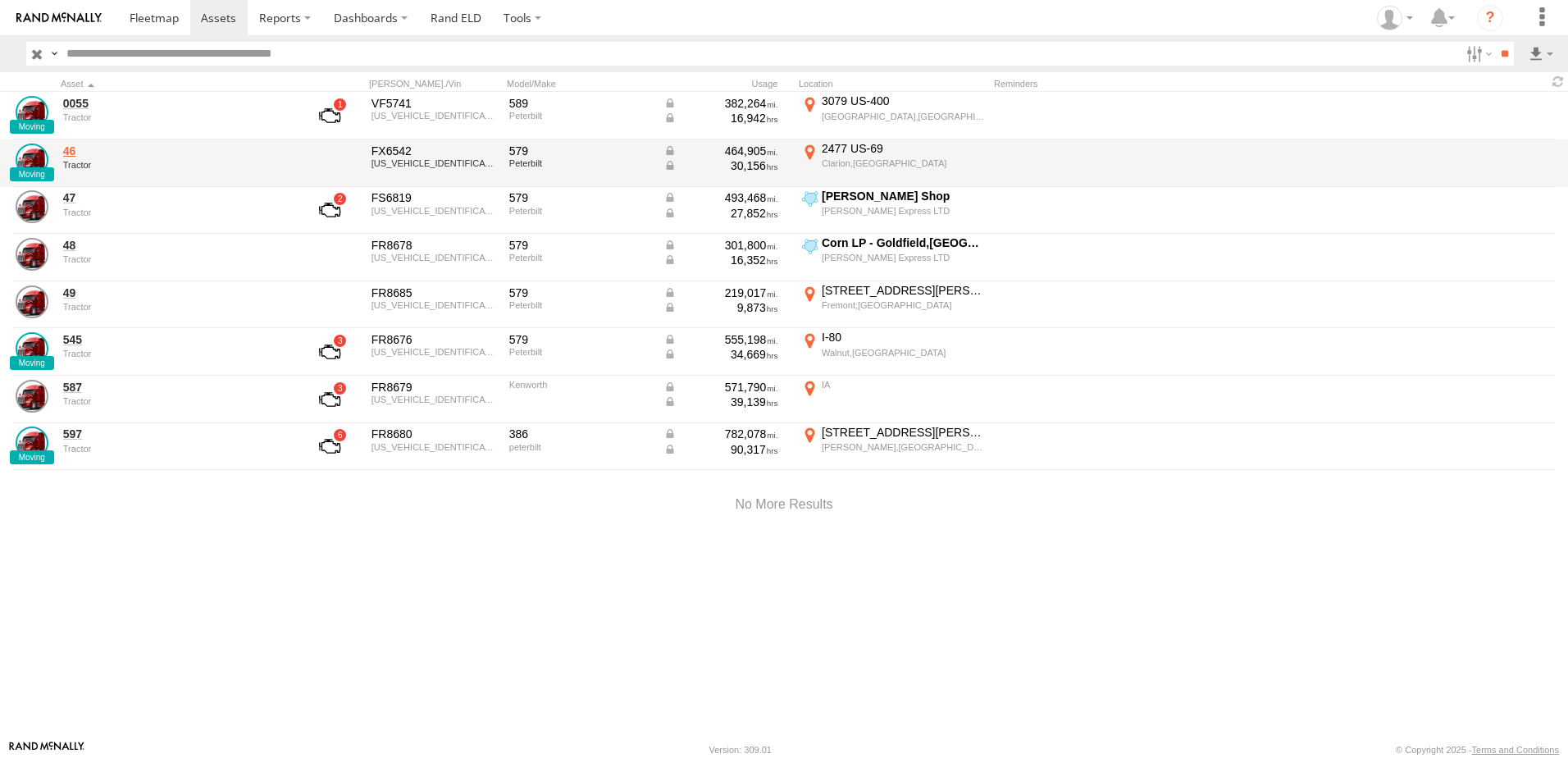
click at [72, 153] on link "46" at bounding box center [176, 151] width 225 height 15
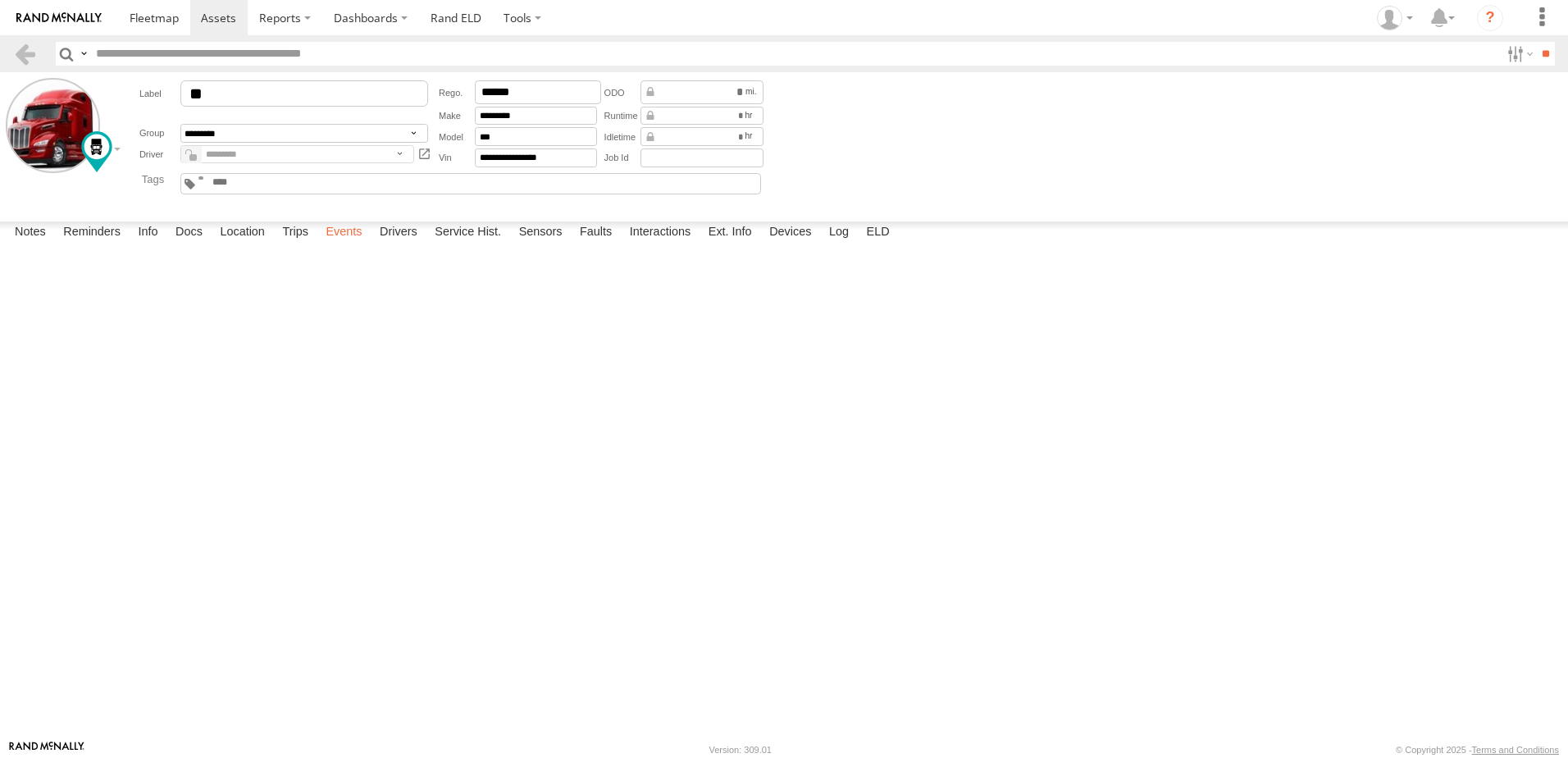
click at [354, 244] on label "Events" at bounding box center [344, 232] width 53 height 23
click at [217, 14] on span at bounding box center [218, 17] width 35 height 15
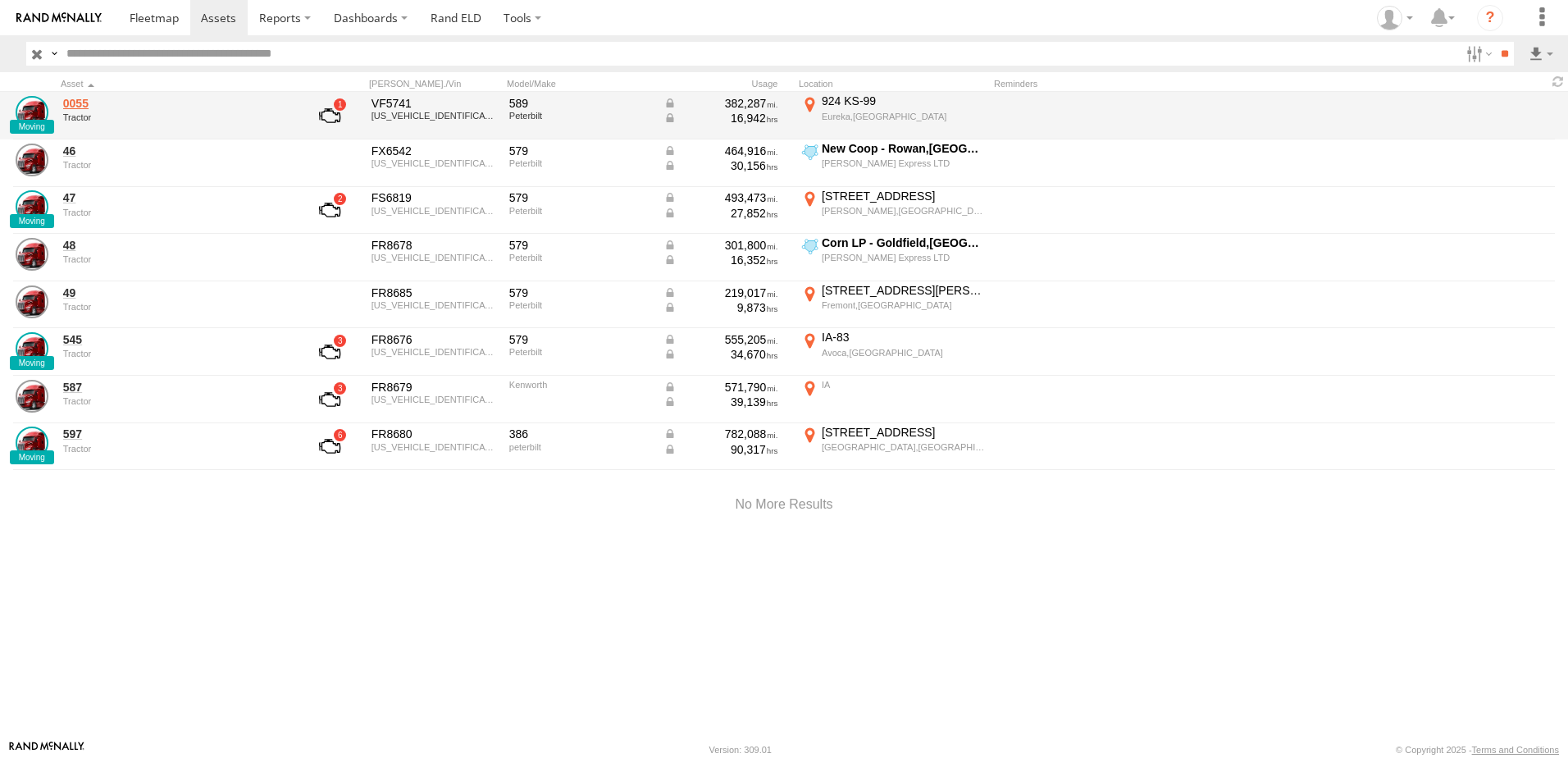
click at [75, 100] on link "0055" at bounding box center [176, 103] width 225 height 15
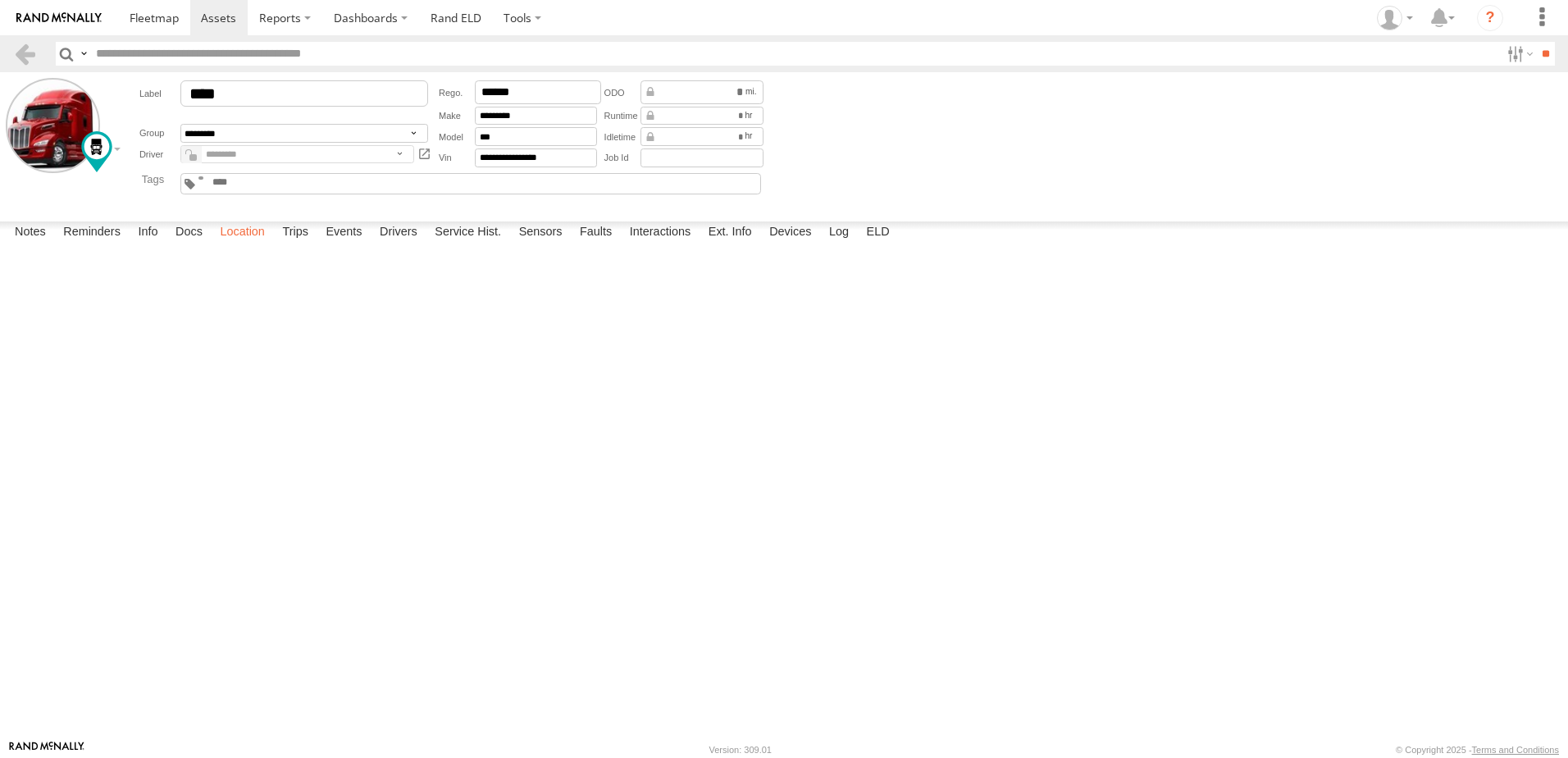
click at [241, 244] on label "Location" at bounding box center [242, 232] width 62 height 23
drag, startPoint x: 277, startPoint y: 547, endPoint x: 504, endPoint y: 565, distance: 227.7
click at [0, 0] on div "0055" at bounding box center [0, 0] width 0 height 0
click at [221, 17] on span at bounding box center [218, 17] width 35 height 15
